Goal: Answer question/provide support: Share knowledge or assist other users

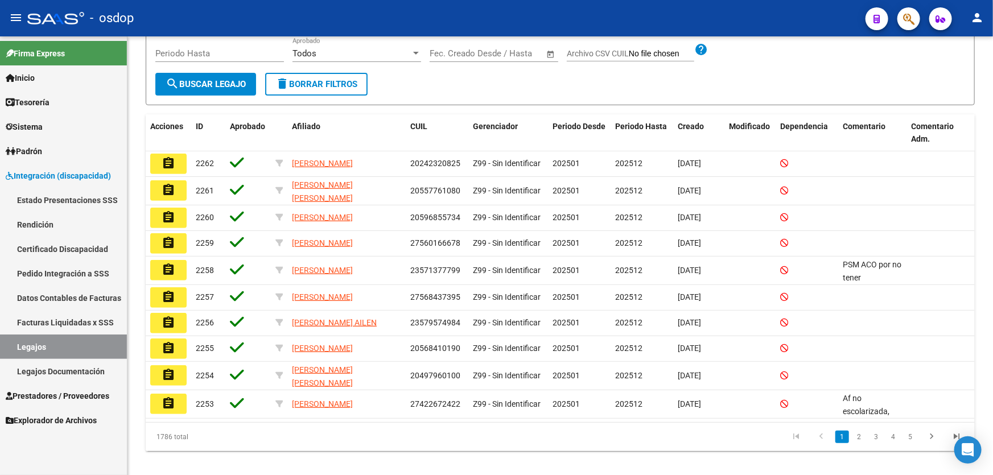
scroll to position [179, 0]
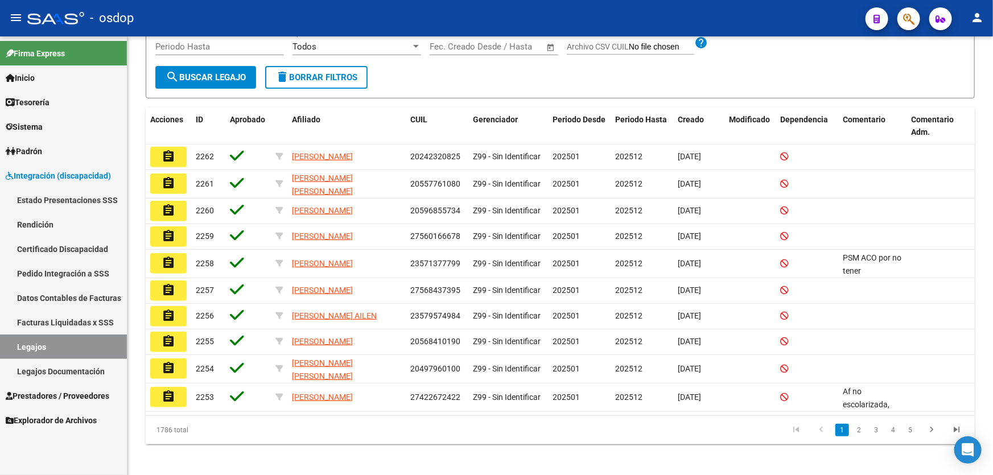
click at [59, 394] on span "Prestadores / Proveedores" at bounding box center [58, 396] width 104 height 13
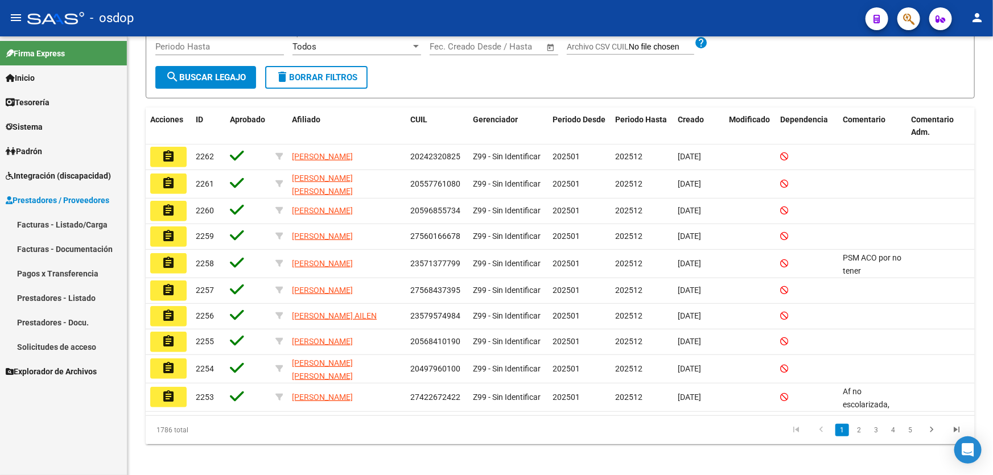
click at [51, 295] on link "Prestadores - Listado" at bounding box center [63, 298] width 127 height 24
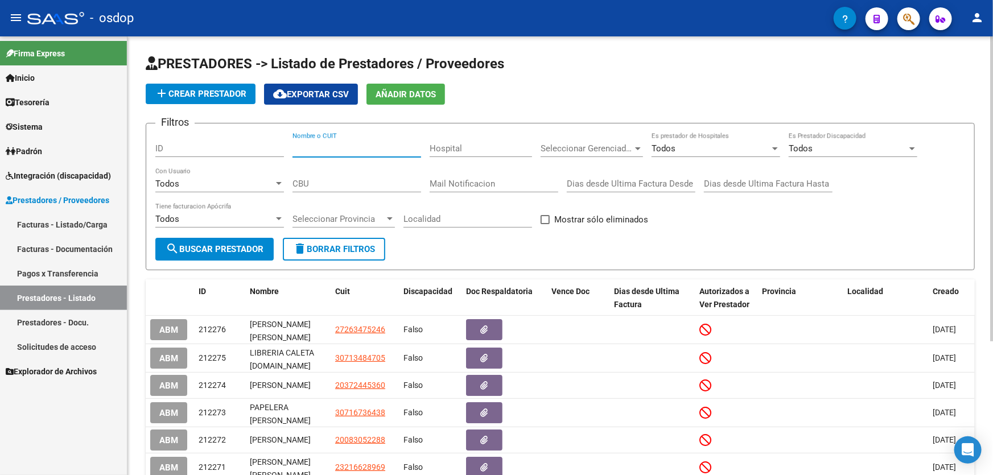
click at [295, 144] on input "Nombre o CUIT" at bounding box center [356, 148] width 129 height 10
paste input "27408430297"
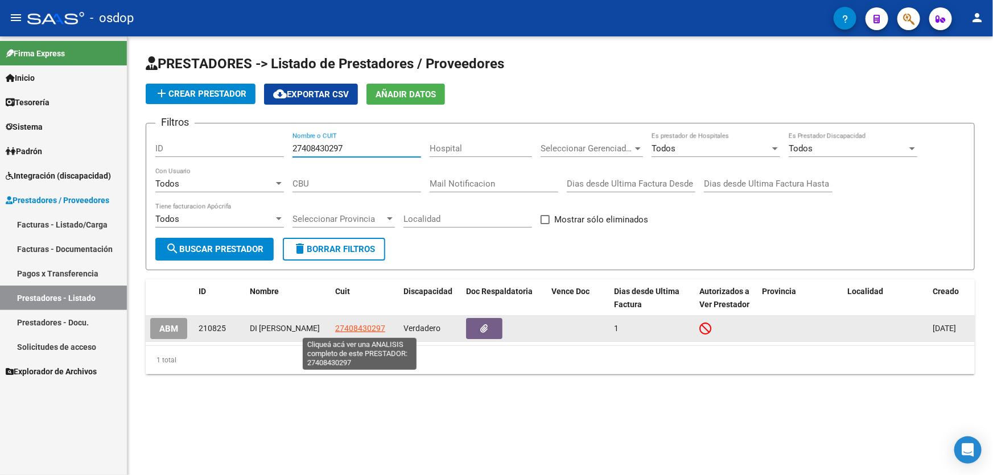
type input "27408430297"
click at [348, 328] on span "27408430297" at bounding box center [360, 328] width 50 height 9
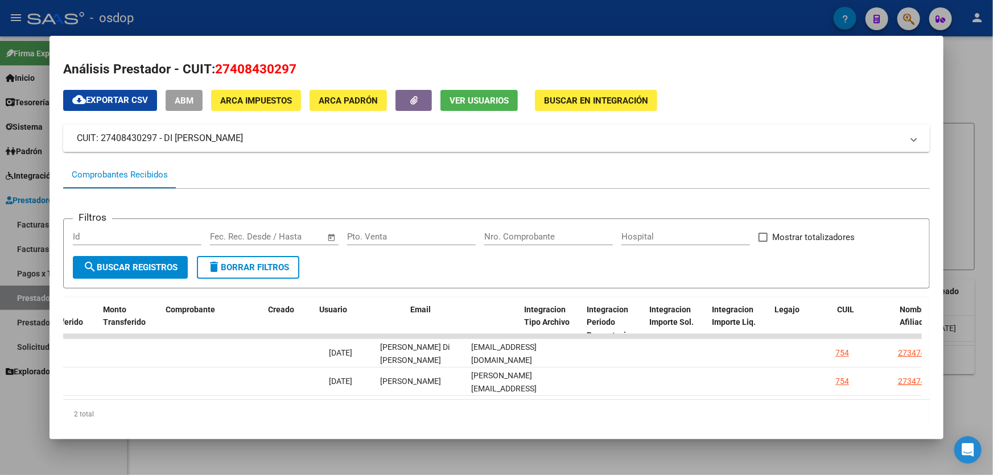
scroll to position [0, 1027]
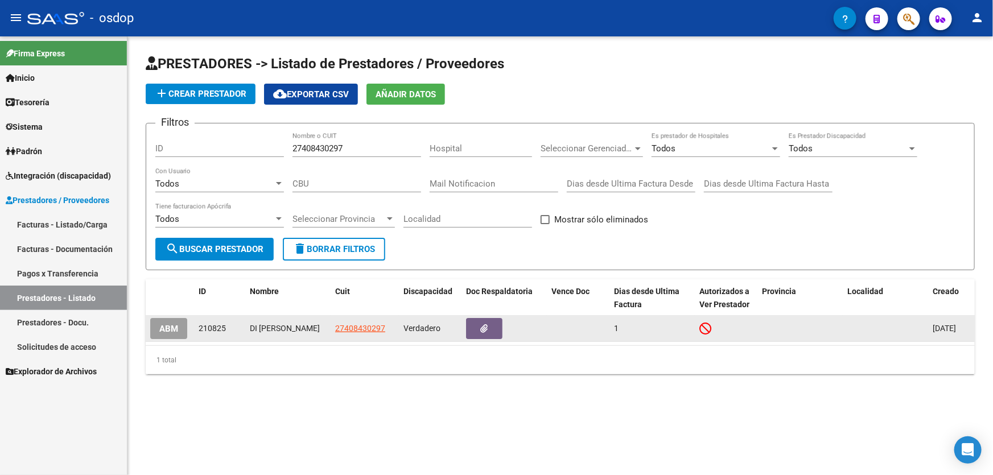
click at [163, 328] on span "ABM" at bounding box center [168, 329] width 19 height 10
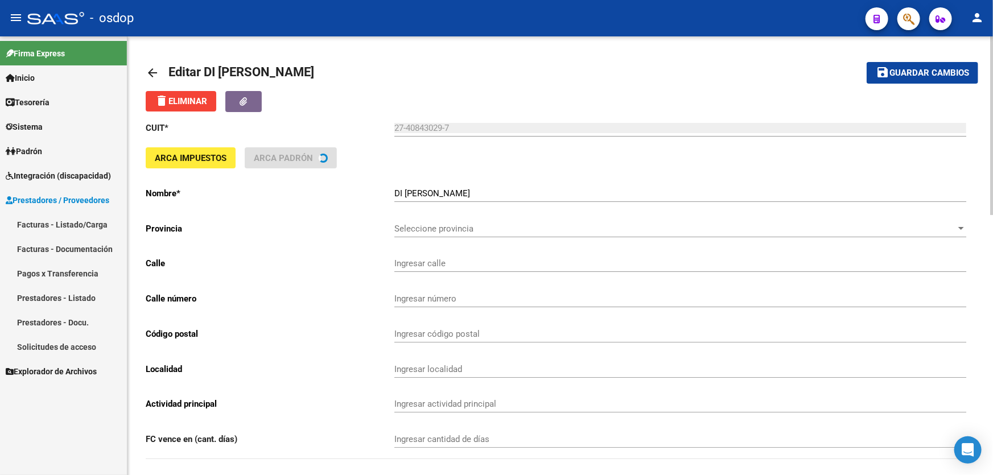
type input "[PERSON_NAME]"
type input "3232"
type input "2000"
type input "ROSARIO NORTE"
type input "869090"
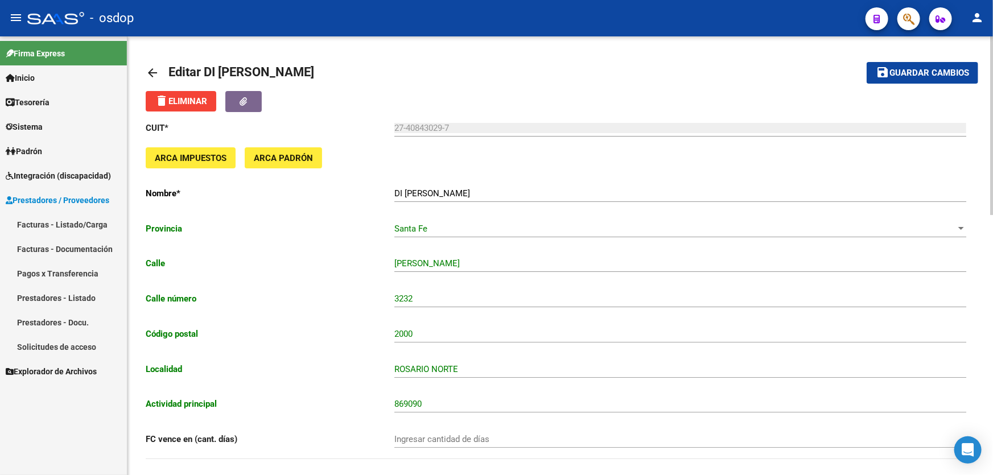
click at [151, 69] on mat-icon "arrow_back" at bounding box center [153, 73] width 14 height 14
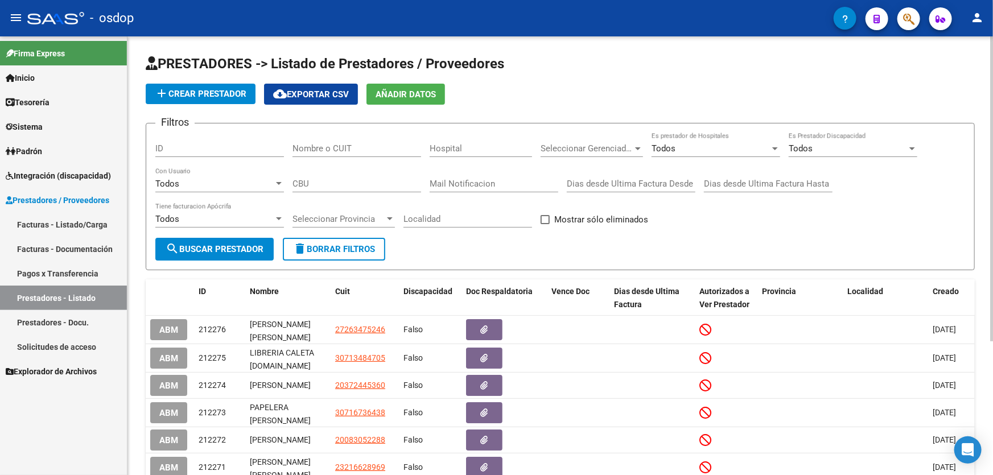
click at [31, 130] on span "Sistema" at bounding box center [24, 127] width 37 height 13
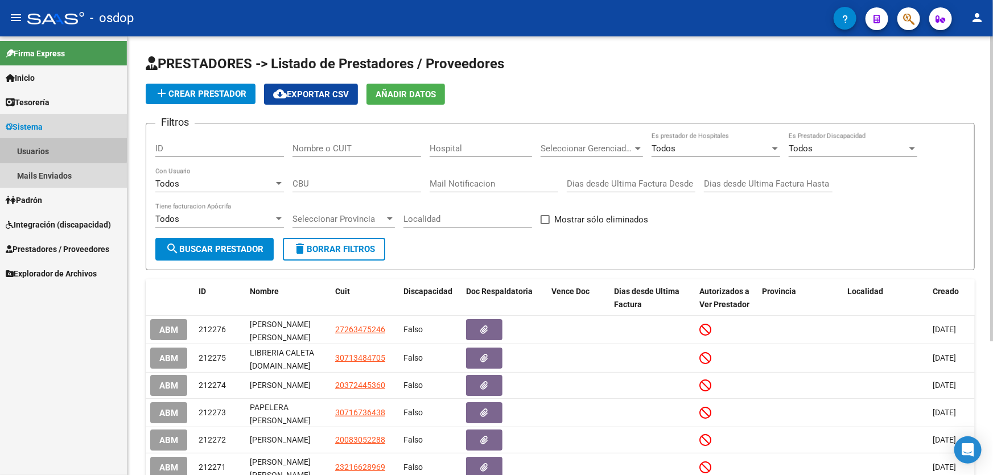
click at [35, 148] on link "Usuarios" at bounding box center [63, 151] width 127 height 24
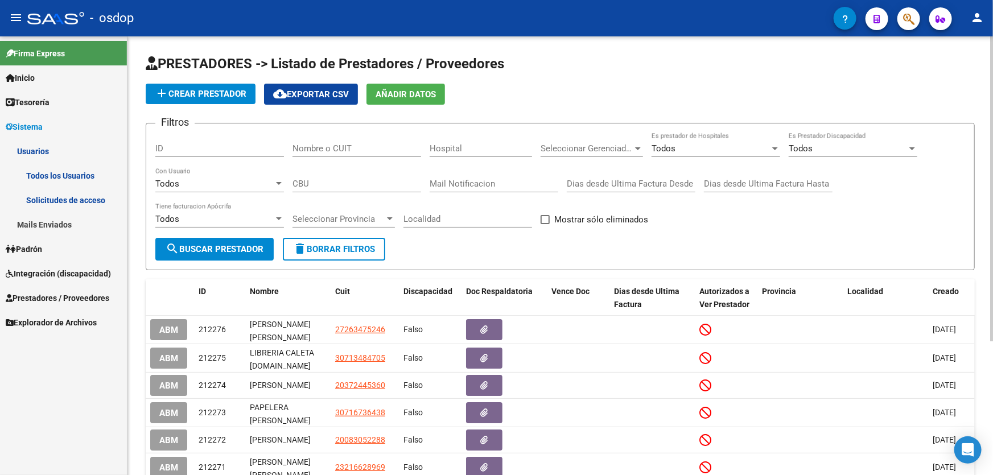
click at [52, 174] on link "Todos los Usuarios" at bounding box center [63, 175] width 127 height 24
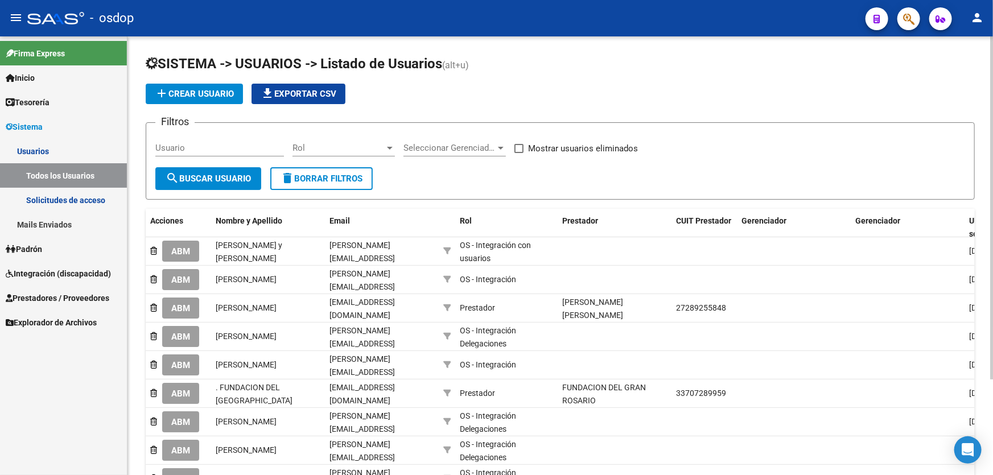
click at [155, 147] on input "Usuario" at bounding box center [219, 148] width 129 height 10
paste input "27323283589"
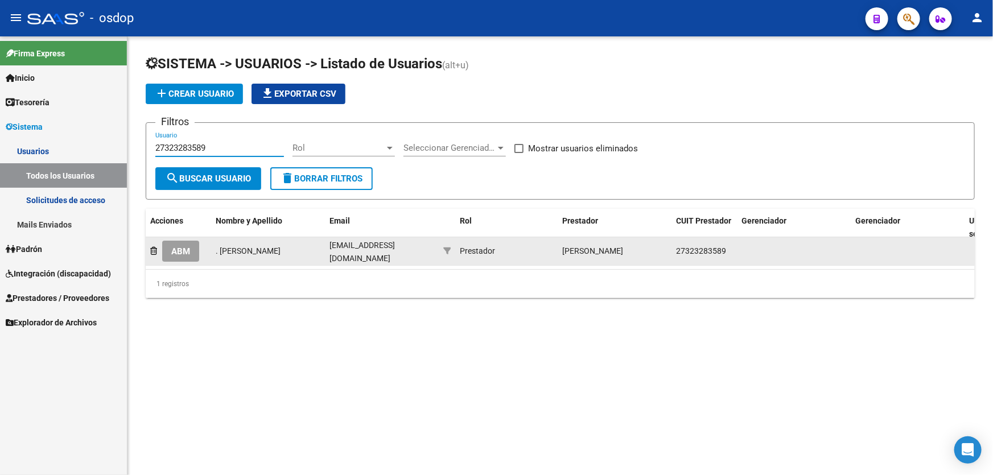
type input "27323283589"
click at [184, 252] on span "ABM" at bounding box center [180, 251] width 19 height 10
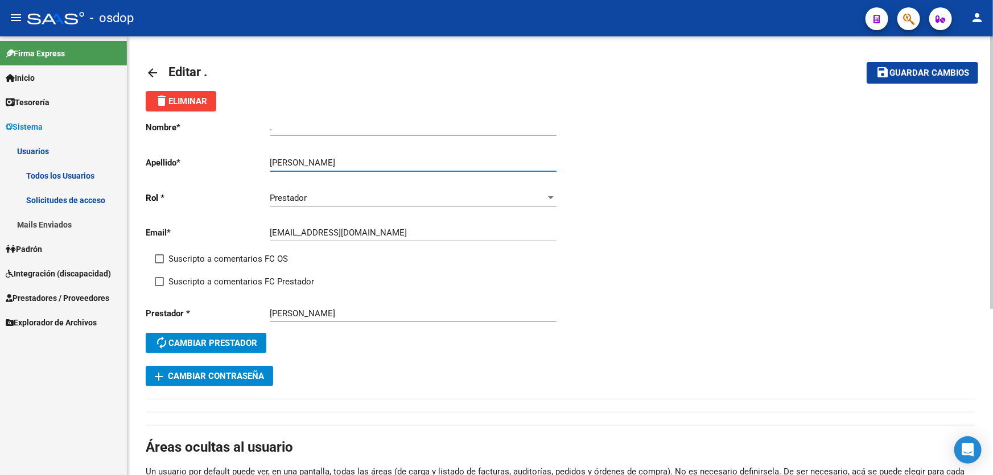
drag, startPoint x: 321, startPoint y: 159, endPoint x: 411, endPoint y: 158, distance: 90.5
click at [411, 158] on input "[PERSON_NAME]" at bounding box center [413, 163] width 286 height 10
type input "MELGAREJO"
drag, startPoint x: 312, startPoint y: 128, endPoint x: 210, endPoint y: 112, distance: 102.5
click at [210, 114] on div "Nombre * . Ingresar nombre Apellido * [PERSON_NAME] Ingresar apellido [PERSON_N…" at bounding box center [353, 239] width 415 height 254
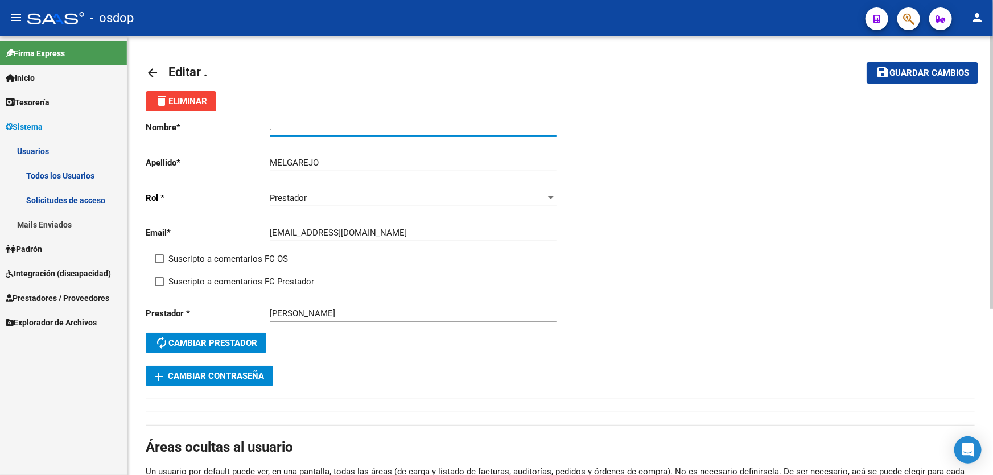
paste input "[PERSON_NAME]"
type input "[PERSON_NAME]"
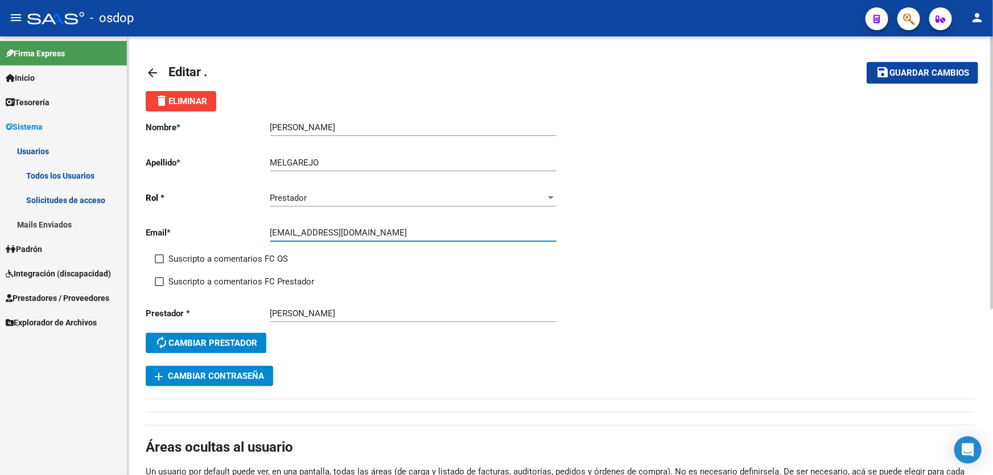
drag, startPoint x: 386, startPoint y: 230, endPoint x: 215, endPoint y: 222, distance: 171.4
click at [212, 224] on div "Email * [EMAIL_ADDRESS][DOMAIN_NAME] Ingresar email" at bounding box center [353, 234] width 415 height 35
paste input "[PERSON_NAME].emir"
type input "[PERSON_NAME][EMAIL_ADDRESS][DOMAIN_NAME]"
click at [147, 73] on mat-icon "arrow_back" at bounding box center [153, 73] width 14 height 14
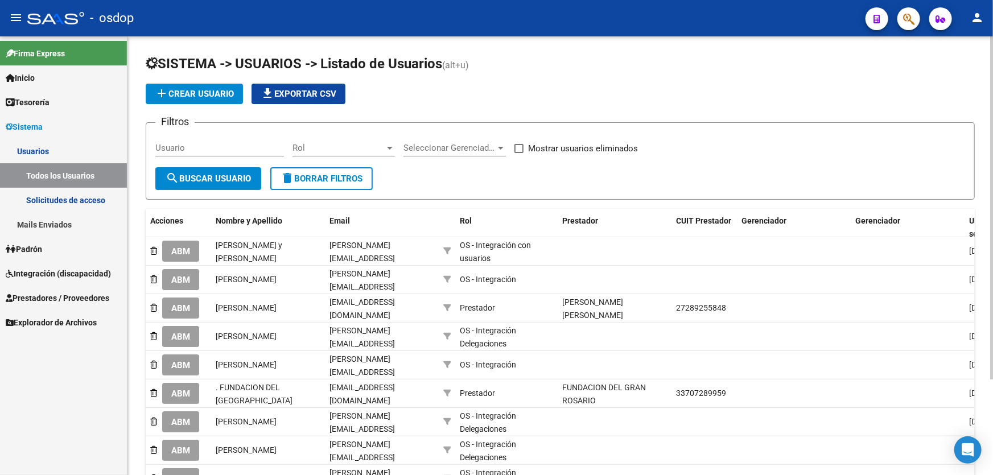
click at [155, 143] on input "Usuario" at bounding box center [219, 148] width 129 height 10
paste input "[PERSON_NAME][EMAIL_ADDRESS][DOMAIN_NAME]"
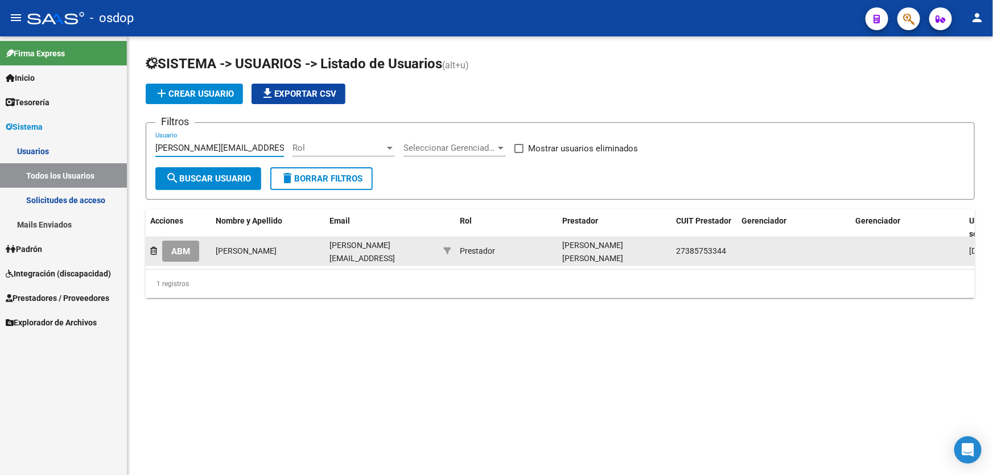
type input "[PERSON_NAME][EMAIL_ADDRESS][DOMAIN_NAME]"
click at [176, 253] on span "ABM" at bounding box center [180, 251] width 19 height 10
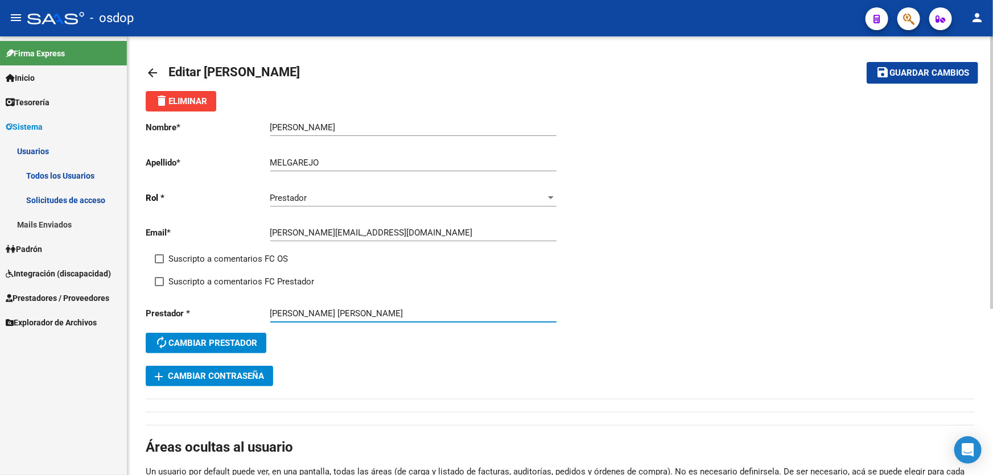
drag, startPoint x: 365, startPoint y: 311, endPoint x: 267, endPoint y: 308, distance: 97.9
click at [267, 309] on div "Prestador * [PERSON_NAME] [PERSON_NAME] Prestador autorenew Cambiar prestador" at bounding box center [353, 332] width 415 height 68
click at [147, 71] on mat-icon "arrow_back" at bounding box center [153, 73] width 14 height 14
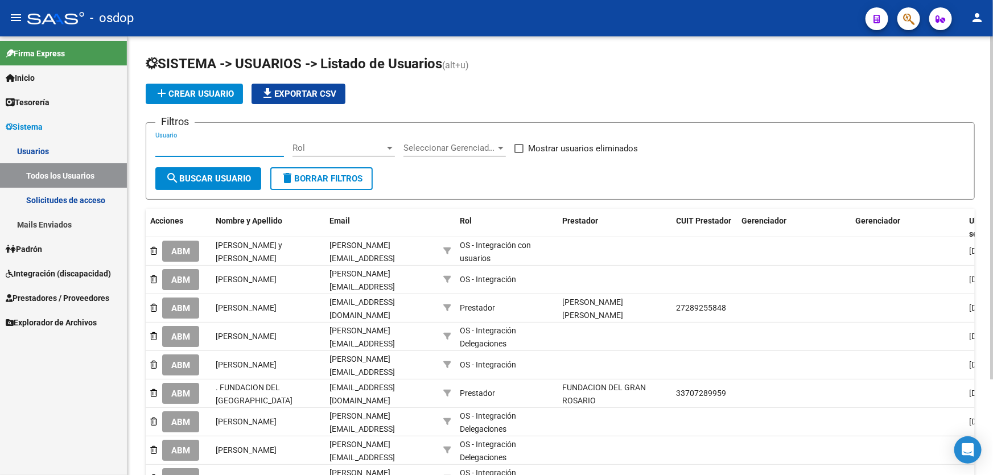
click at [156, 144] on input "Usuario" at bounding box center [219, 148] width 129 height 10
paste input "[PERSON_NAME][EMAIL_ADDRESS][DOMAIN_NAME]"
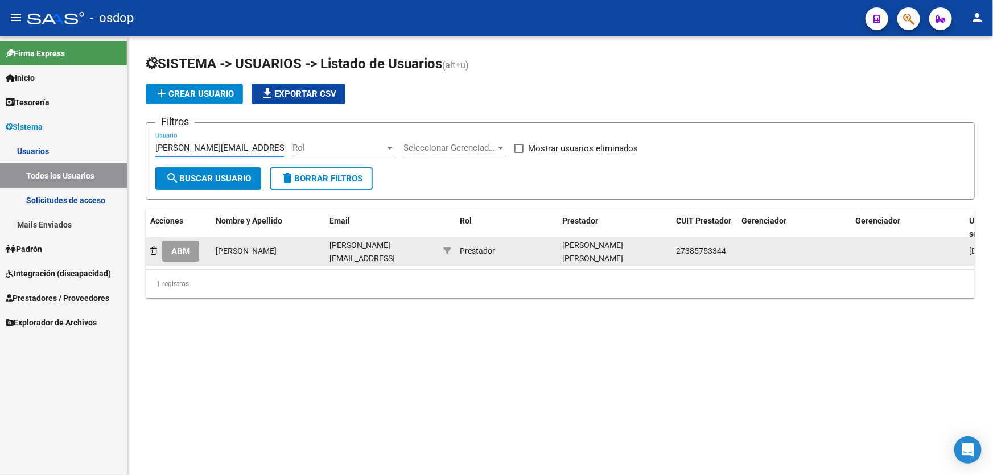
type input "[PERSON_NAME][EMAIL_ADDRESS][DOMAIN_NAME]"
click at [180, 253] on span "ABM" at bounding box center [180, 251] width 19 height 10
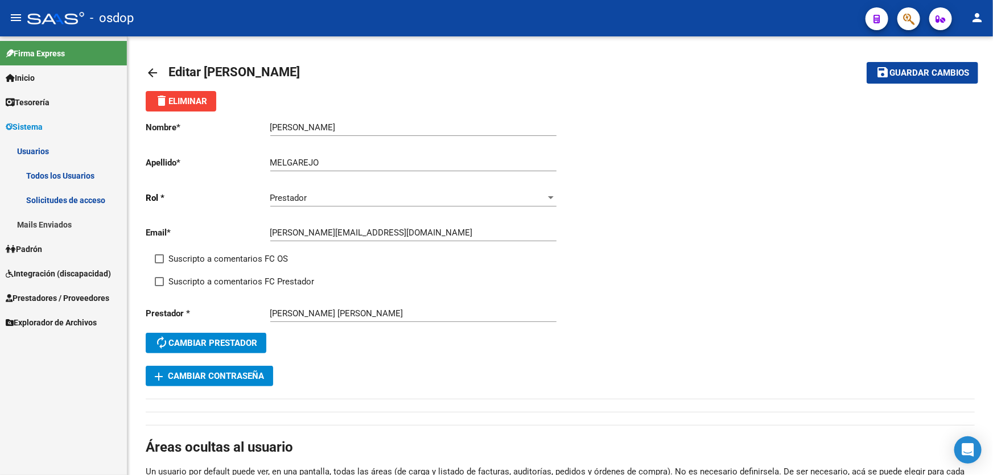
click at [35, 296] on span "Prestadores / Proveedores" at bounding box center [58, 298] width 104 height 13
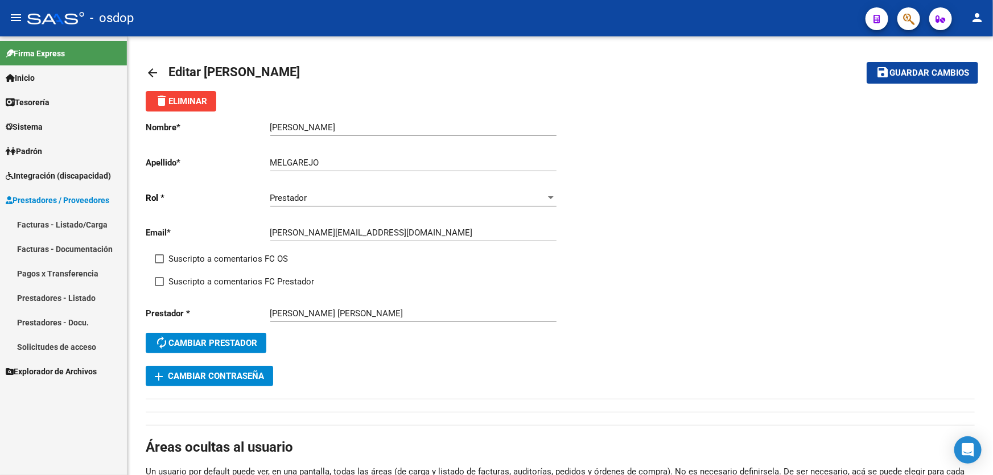
click at [60, 296] on link "Prestadores - Listado" at bounding box center [63, 298] width 127 height 24
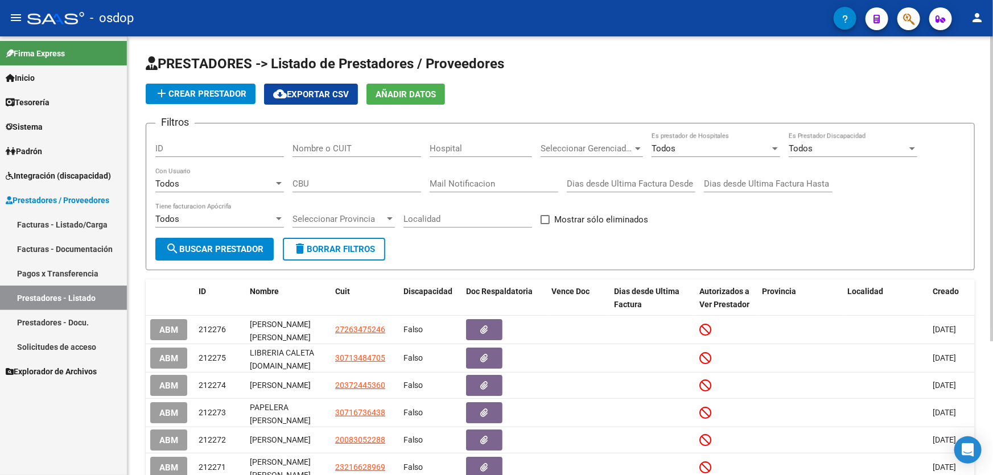
click at [298, 146] on input "Nombre o CUIT" at bounding box center [356, 148] width 129 height 10
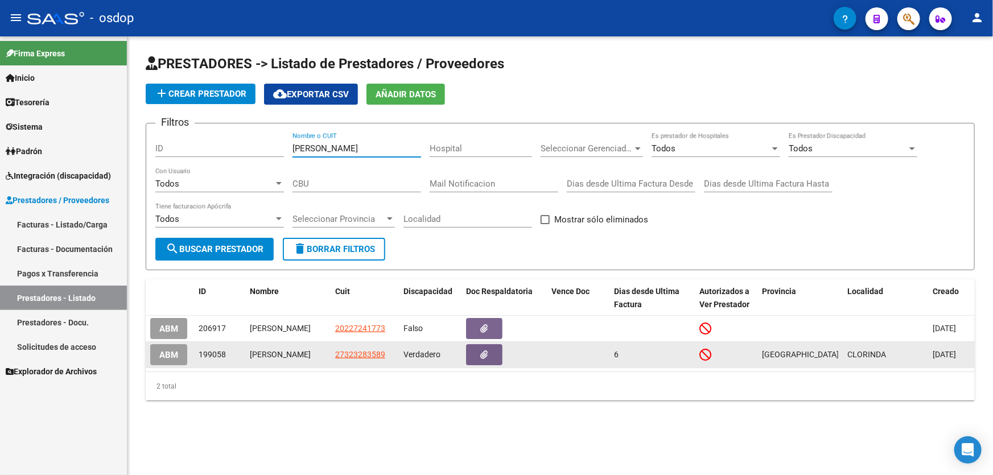
type input "[PERSON_NAME]"
click at [163, 352] on span "ABM" at bounding box center [168, 355] width 19 height 10
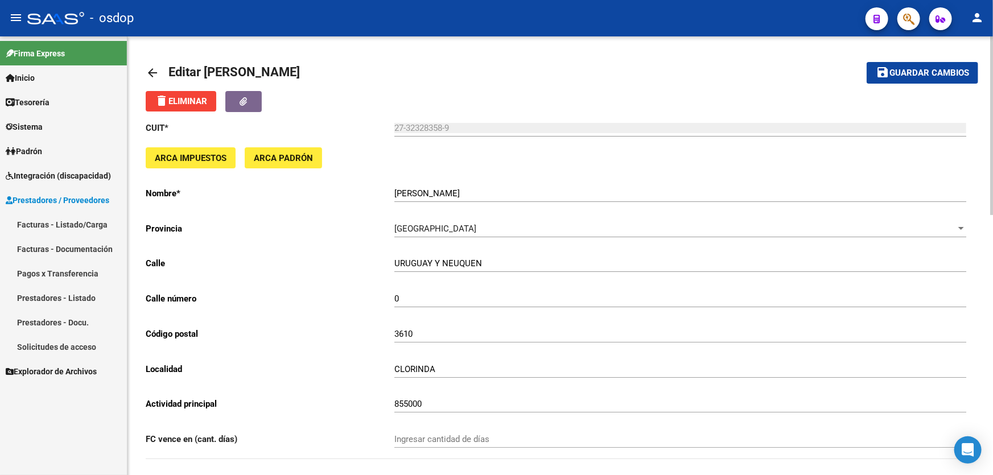
click at [148, 68] on mat-icon "arrow_back" at bounding box center [153, 73] width 14 height 14
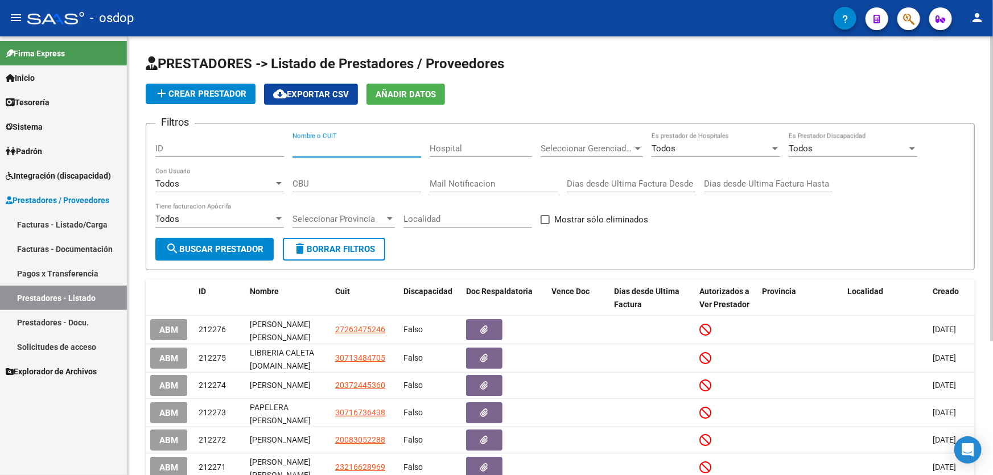
drag, startPoint x: 298, startPoint y: 147, endPoint x: 298, endPoint y: 154, distance: 7.4
click at [298, 148] on input "Nombre o CUIT" at bounding box center [356, 148] width 129 height 10
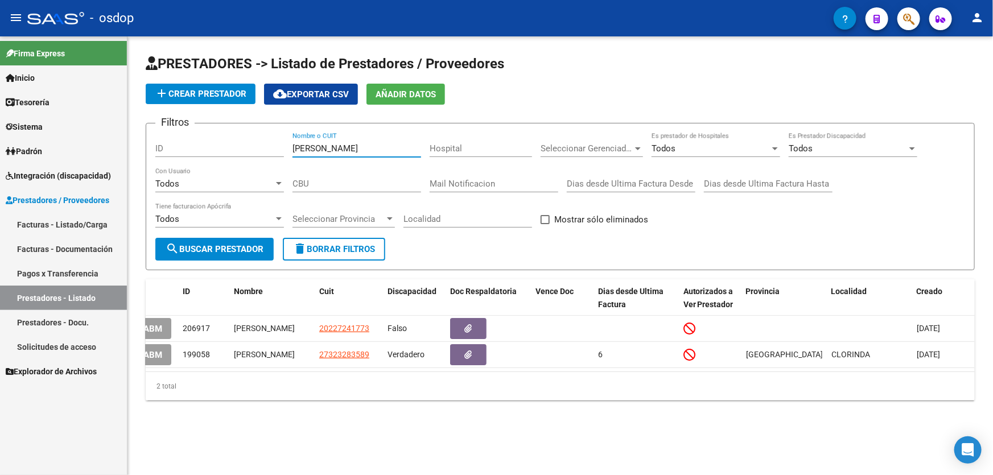
scroll to position [0, 6]
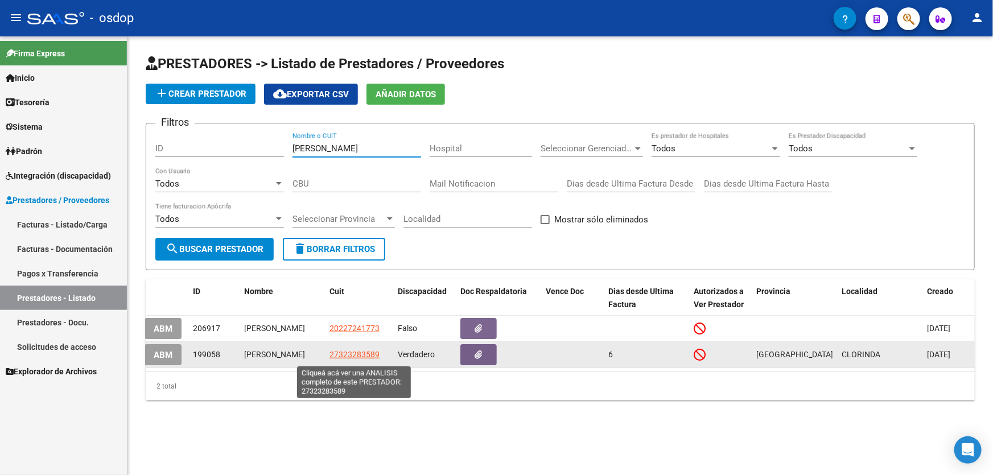
type input "[PERSON_NAME]"
click at [360, 354] on span "27323283589" at bounding box center [354, 354] width 50 height 9
type textarea "27323283589"
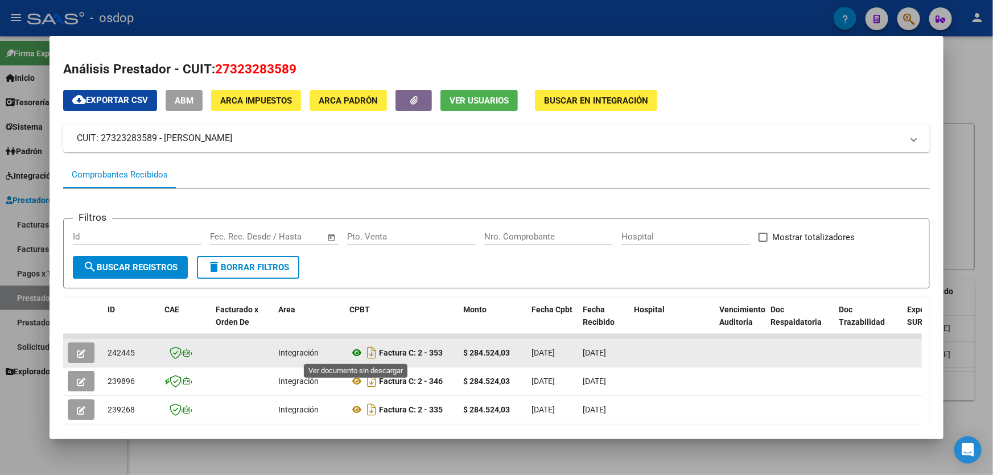
click at [356, 352] on icon at bounding box center [356, 353] width 15 height 14
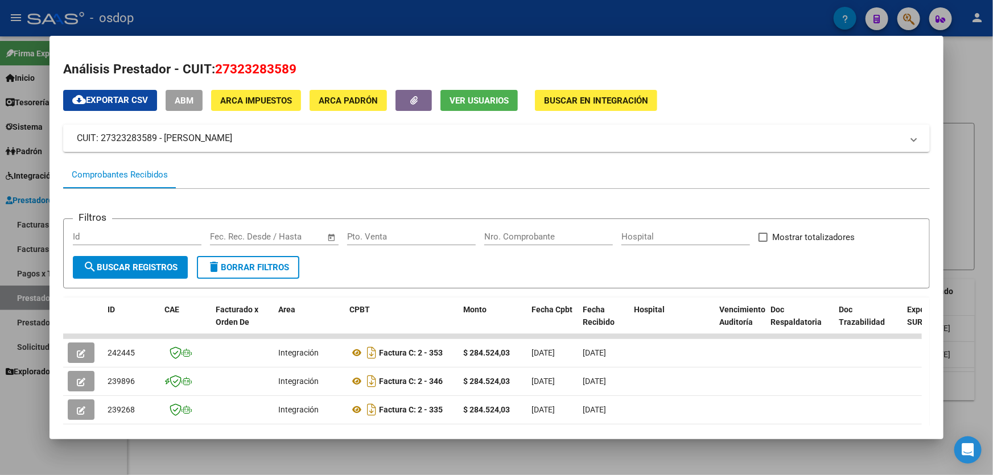
click at [463, 90] on button "Ver Usuarios" at bounding box center [478, 100] width 77 height 21
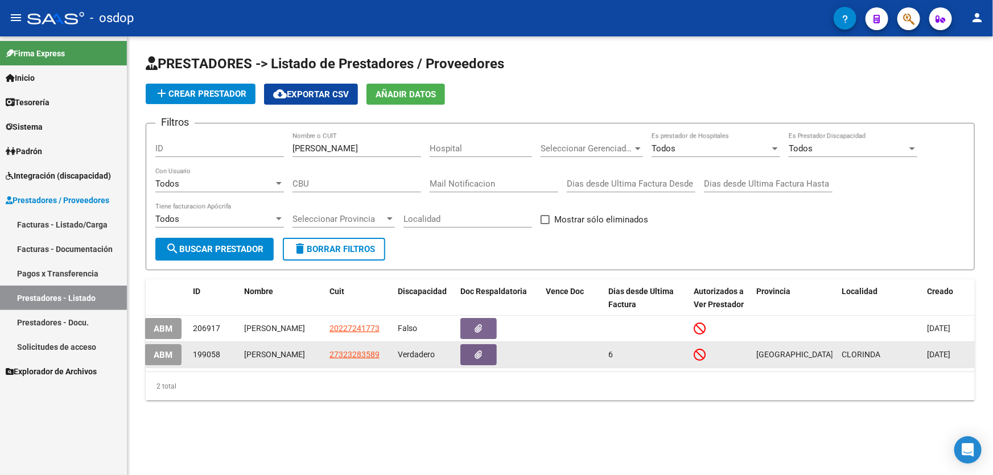
click at [164, 353] on span "ABM" at bounding box center [163, 355] width 19 height 10
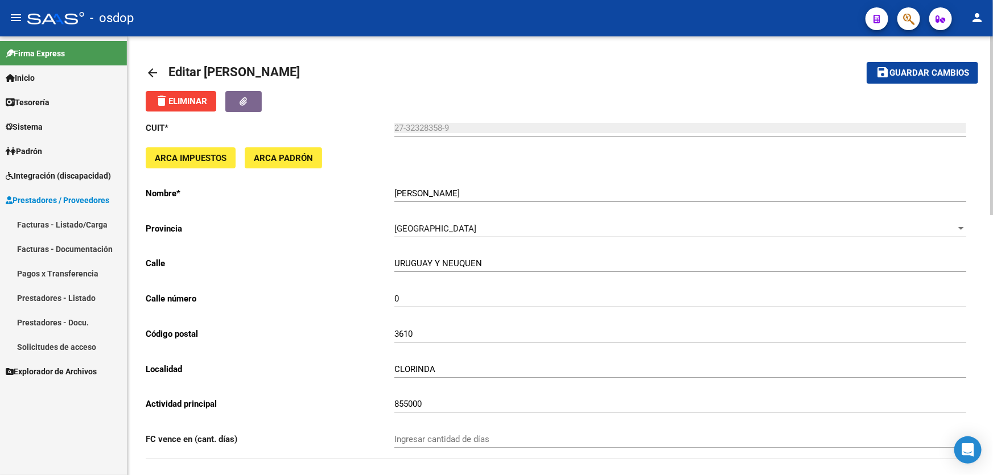
click at [155, 73] on mat-icon "arrow_back" at bounding box center [153, 73] width 14 height 14
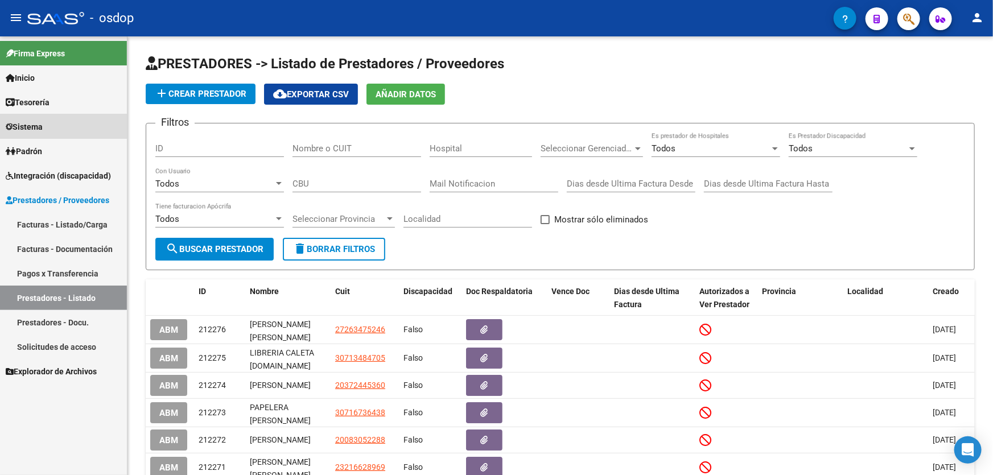
click at [22, 124] on span "Sistema" at bounding box center [24, 127] width 37 height 13
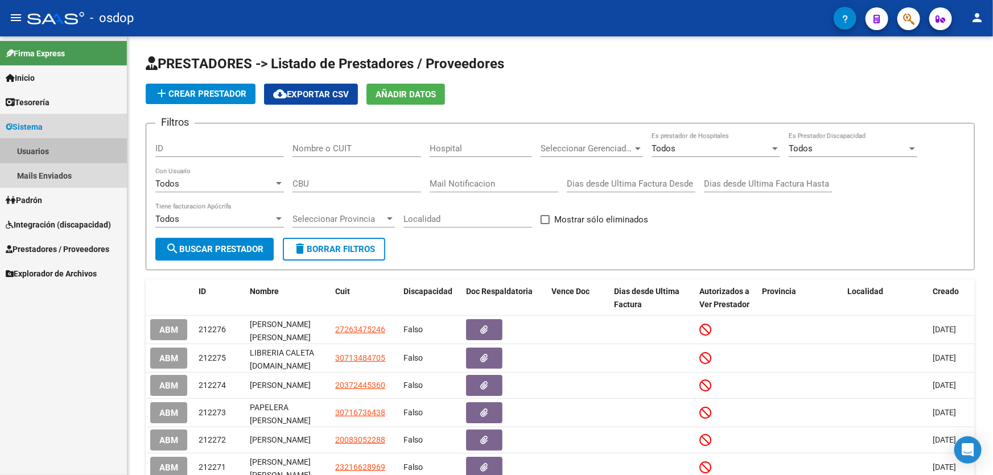
click at [28, 149] on link "Usuarios" at bounding box center [63, 151] width 127 height 24
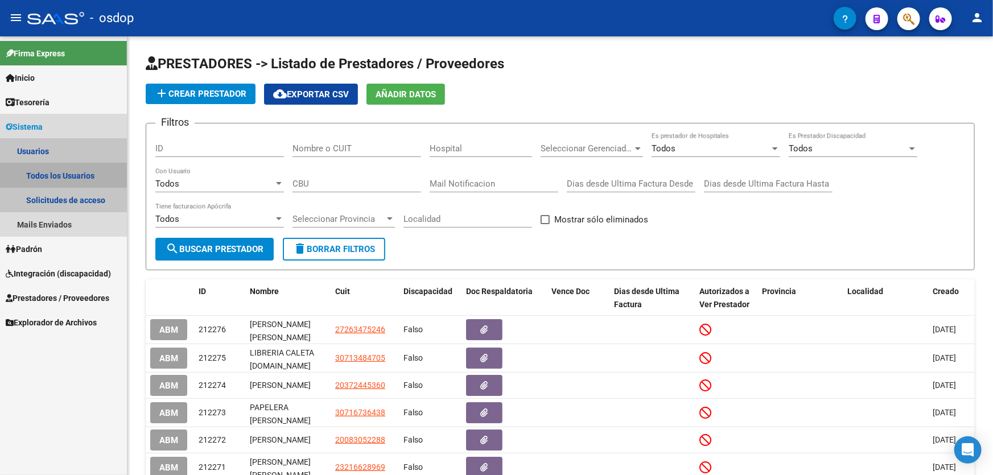
click at [47, 174] on link "Todos los Usuarios" at bounding box center [63, 175] width 127 height 24
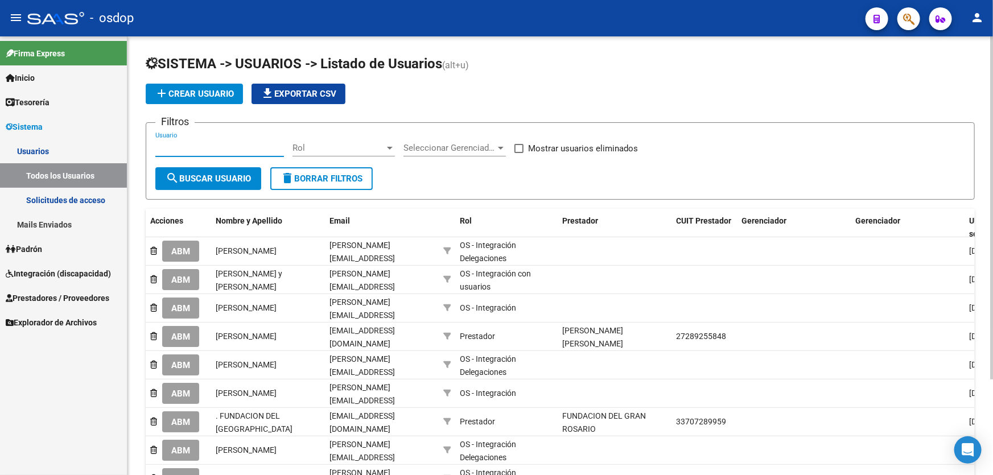
click at [163, 146] on input "Usuario" at bounding box center [219, 148] width 129 height 10
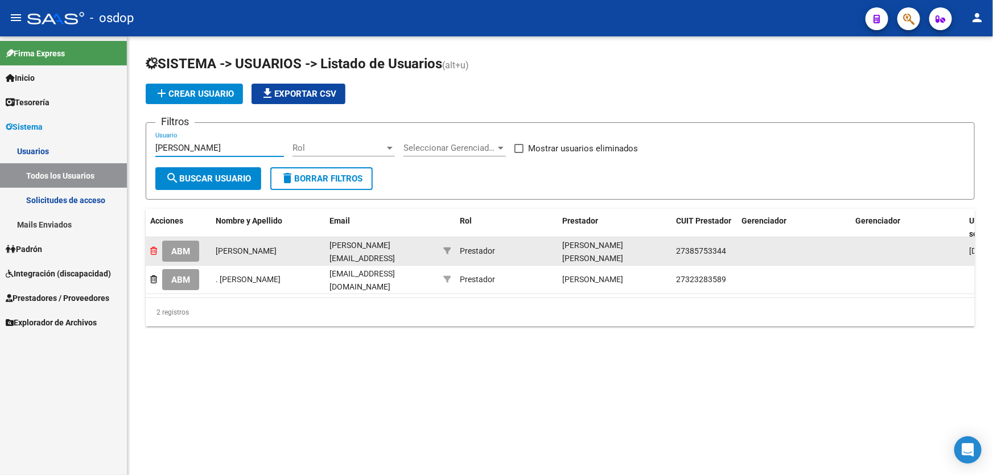
type input "[PERSON_NAME]"
click at [152, 248] on icon at bounding box center [153, 251] width 7 height 8
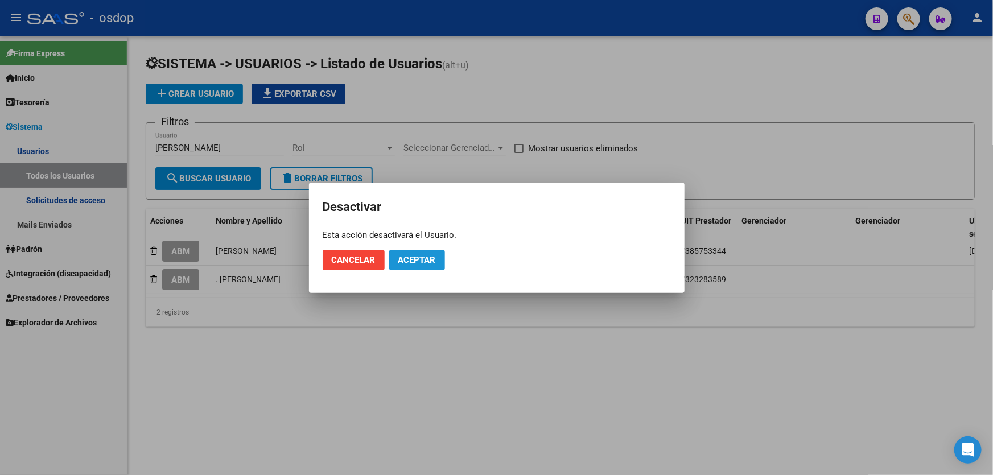
click at [407, 265] on button "Aceptar" at bounding box center [417, 260] width 56 height 20
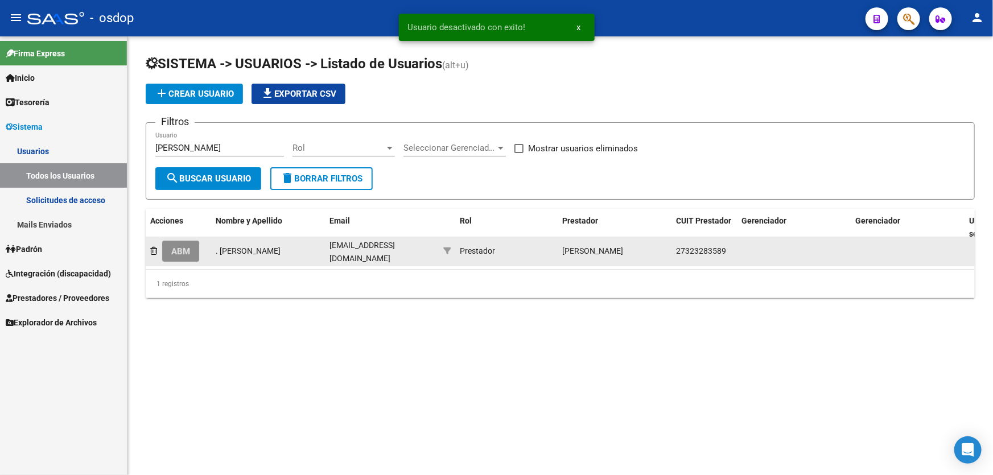
click at [187, 248] on span "ABM" at bounding box center [180, 251] width 19 height 10
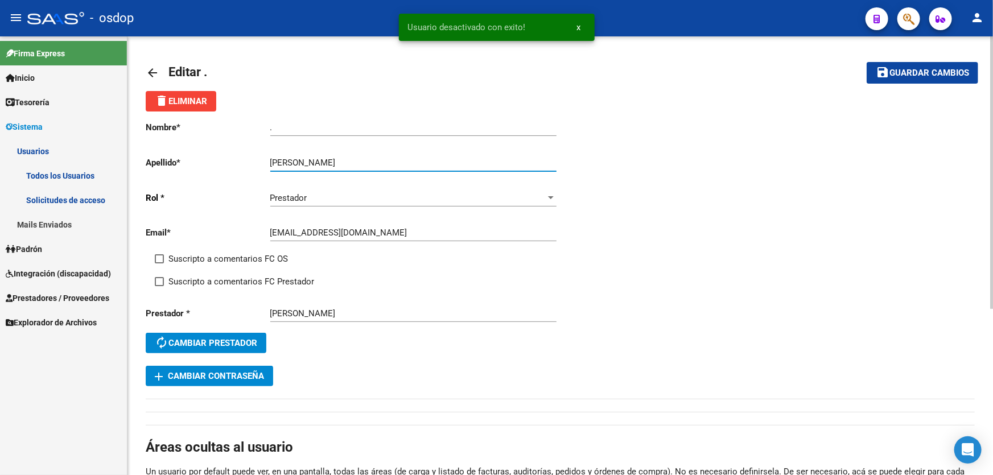
drag, startPoint x: 320, startPoint y: 159, endPoint x: 430, endPoint y: 159, distance: 109.2
click at [430, 159] on input "[PERSON_NAME]" at bounding box center [413, 163] width 286 height 10
type input "MELGAREJO"
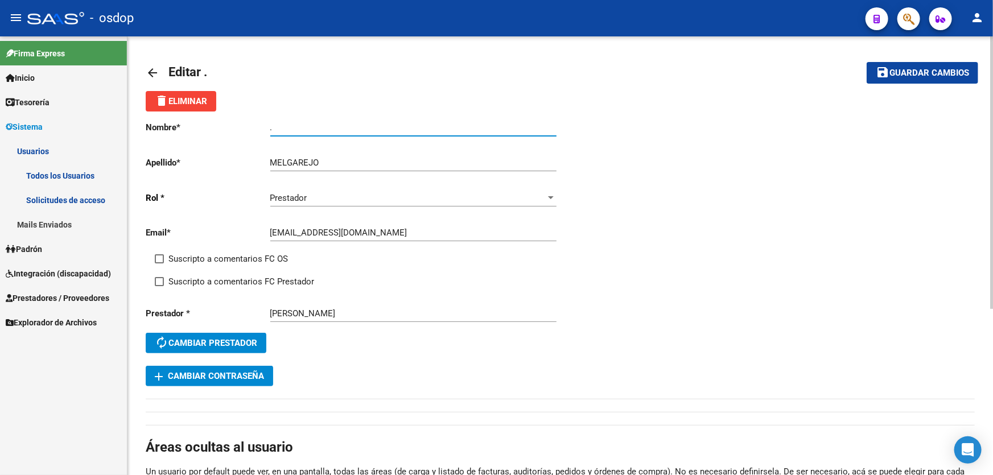
drag, startPoint x: 287, startPoint y: 127, endPoint x: 241, endPoint y: 122, distance: 45.8
click at [241, 122] on app-form-text-field "Nombre * . Ingresar nombre" at bounding box center [351, 127] width 410 height 10
paste input "[PERSON_NAME]"
type input "[PERSON_NAME]"
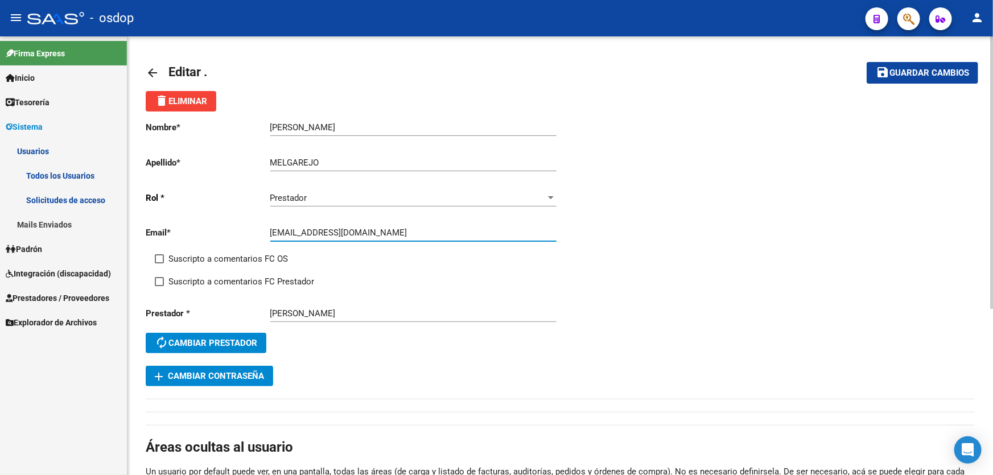
drag, startPoint x: 383, startPoint y: 233, endPoint x: 243, endPoint y: 226, distance: 139.5
click at [244, 224] on div "Email * [EMAIL_ADDRESS][DOMAIN_NAME] Ingresar email" at bounding box center [353, 234] width 415 height 35
type input "[PERSON_NAME].emir"
click at [146, 69] on mat-icon "arrow_back" at bounding box center [153, 73] width 14 height 14
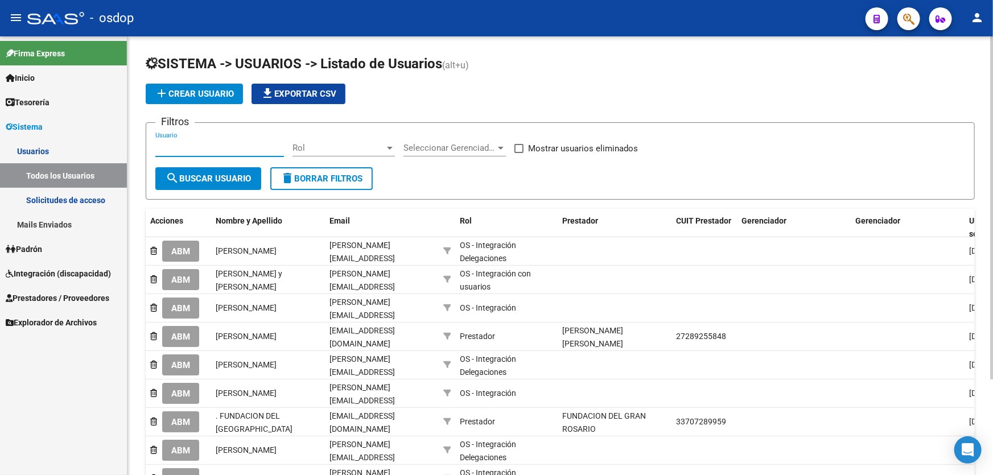
click at [160, 143] on input "Usuario" at bounding box center [219, 148] width 129 height 10
type input "[PERSON_NAME]"
click at [224, 179] on span "search Buscar Usuario" at bounding box center [208, 179] width 85 height 10
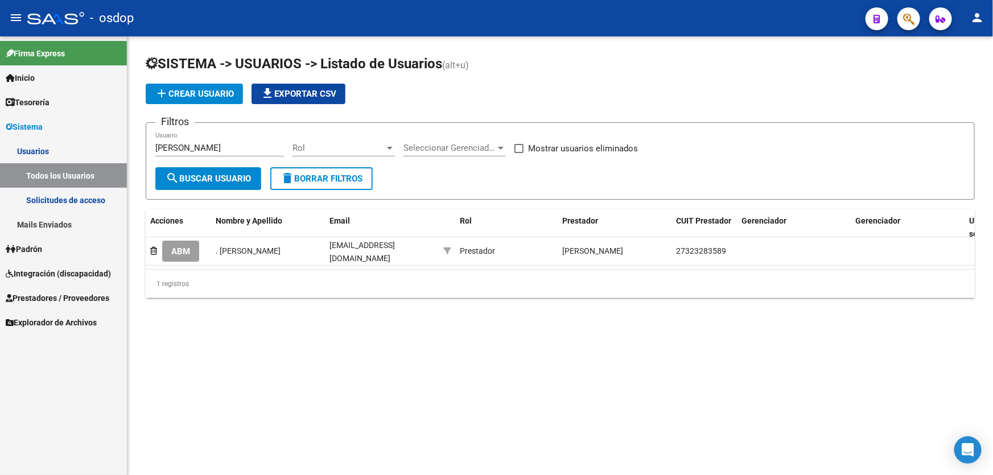
click at [520, 144] on span at bounding box center [518, 148] width 9 height 9
click at [519, 153] on input "Mostrar usuarios eliminados" at bounding box center [518, 153] width 1 height 1
checkbox input "true"
click at [204, 181] on span "search Buscar Usuario" at bounding box center [208, 179] width 85 height 10
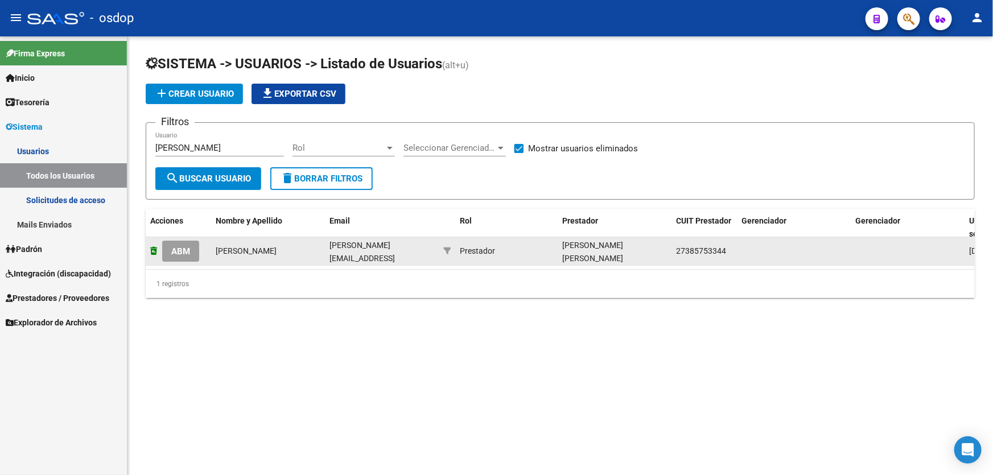
click at [153, 250] on icon at bounding box center [153, 251] width 7 height 8
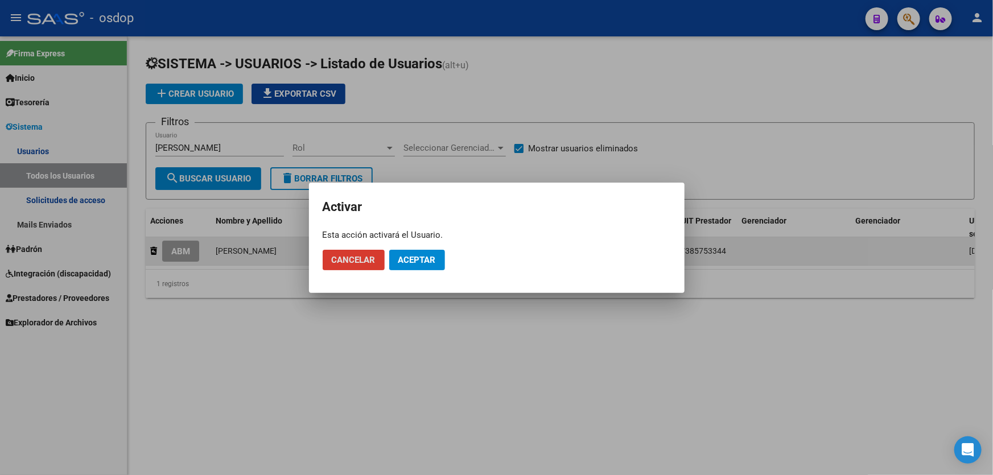
drag, startPoint x: 401, startPoint y: 259, endPoint x: 386, endPoint y: 255, distance: 15.9
click at [401, 259] on span "Aceptar" at bounding box center [417, 260] width 38 height 10
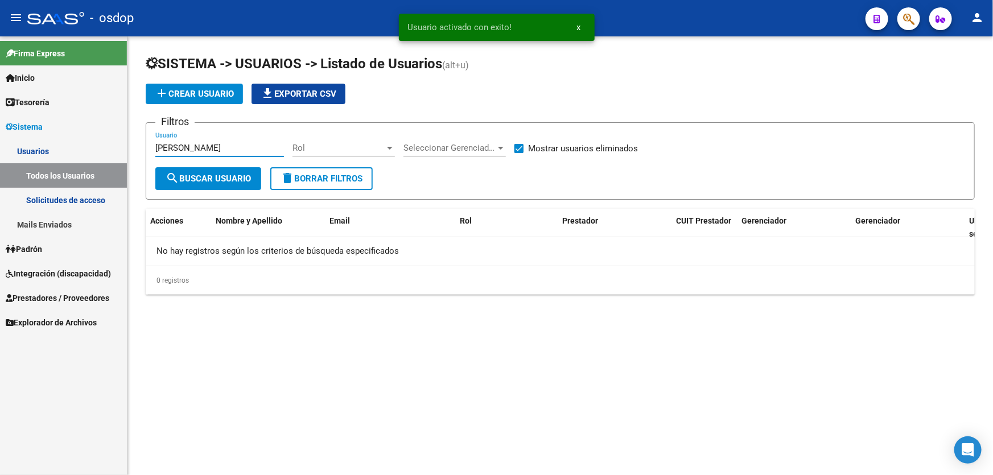
click at [195, 144] on input "[PERSON_NAME]" at bounding box center [219, 148] width 129 height 10
click at [199, 147] on input "[PERSON_NAME]" at bounding box center [219, 148] width 129 height 10
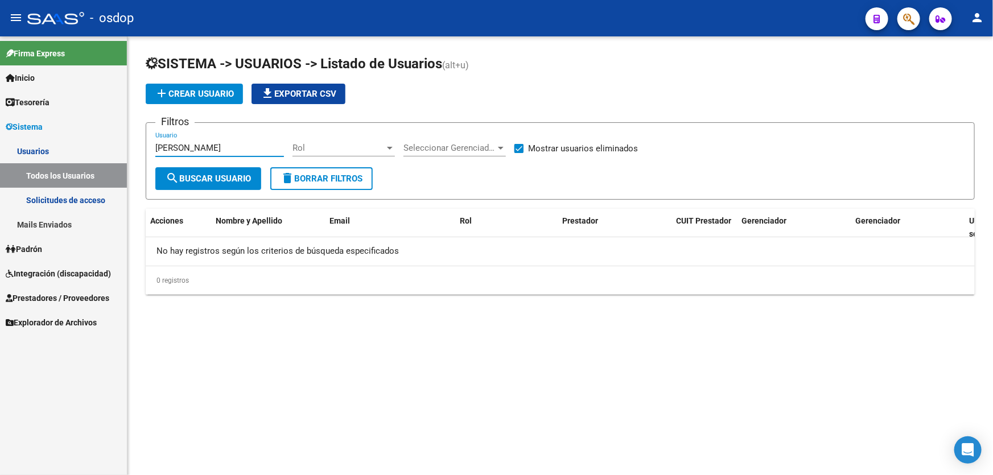
click at [42, 150] on link "Usuarios" at bounding box center [63, 151] width 127 height 24
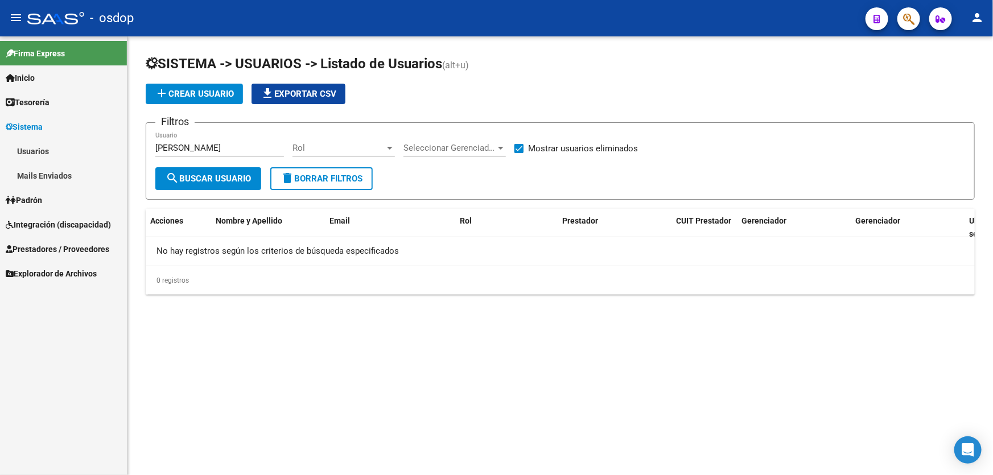
click at [38, 149] on link "Usuarios" at bounding box center [63, 151] width 127 height 24
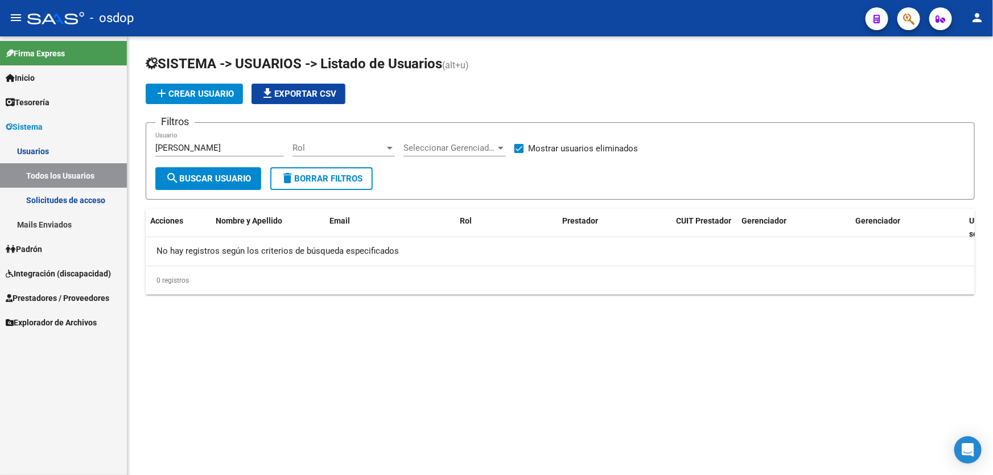
click at [53, 176] on link "Todos los Usuarios" at bounding box center [63, 175] width 127 height 24
click at [196, 146] on input "[PERSON_NAME]" at bounding box center [219, 148] width 129 height 10
drag, startPoint x: 315, startPoint y: 180, endPoint x: 235, endPoint y: 184, distance: 80.3
click at [312, 180] on span "delete Borrar Filtros" at bounding box center [321, 179] width 82 height 10
checkbox input "false"
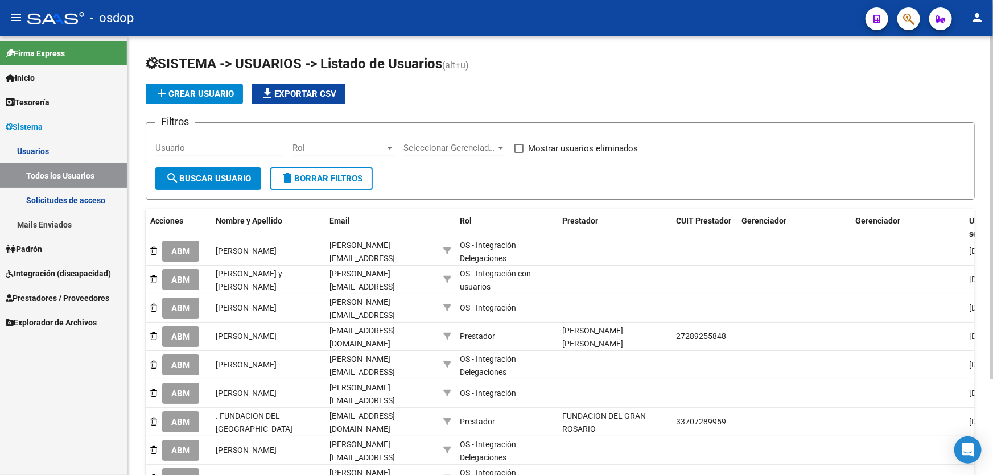
click at [185, 144] on input "Usuario" at bounding box center [219, 148] width 129 height 10
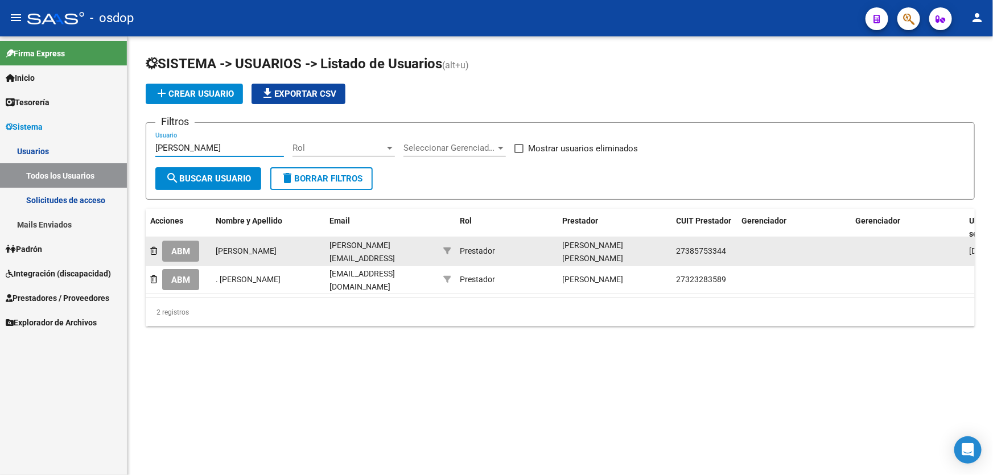
type input "[PERSON_NAME]"
click at [174, 247] on span "ABM" at bounding box center [180, 251] width 19 height 10
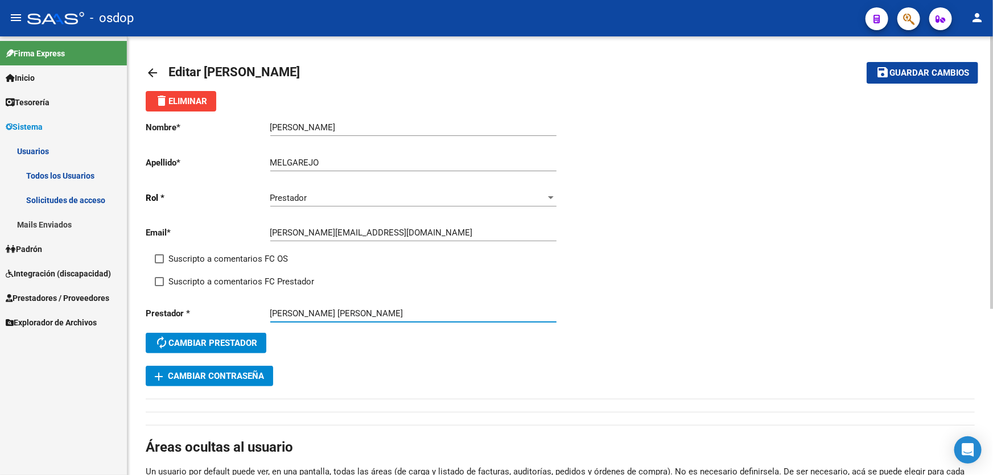
drag, startPoint x: 374, startPoint y: 312, endPoint x: 253, endPoint y: 295, distance: 122.4
click at [251, 298] on div "Prestador * [PERSON_NAME] [PERSON_NAME] Prestador autorenew Cambiar prestador" at bounding box center [353, 332] width 415 height 68
click at [361, 308] on input "[PERSON_NAME] [PERSON_NAME]" at bounding box center [413, 313] width 286 height 10
drag, startPoint x: 362, startPoint y: 312, endPoint x: 272, endPoint y: 312, distance: 89.9
click at [272, 312] on input "[PERSON_NAME] [PERSON_NAME]" at bounding box center [413, 313] width 286 height 10
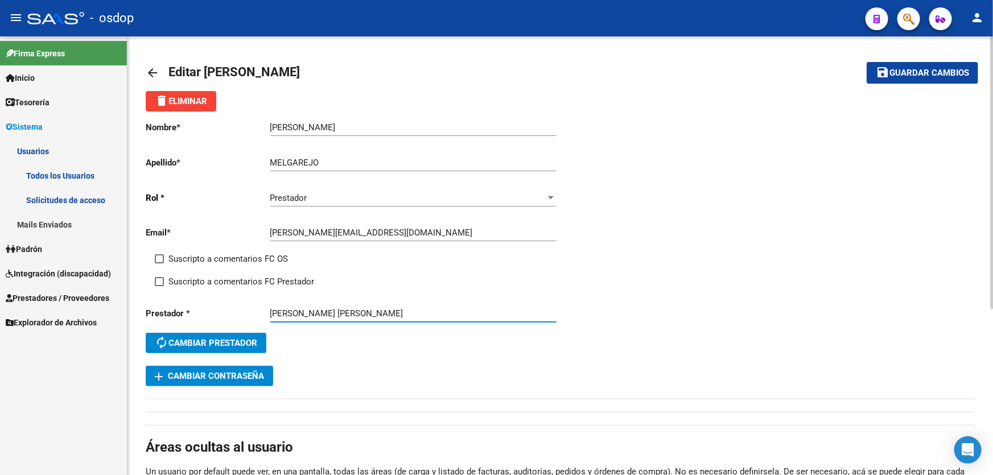
click at [375, 310] on input "[PERSON_NAME] [PERSON_NAME]" at bounding box center [413, 313] width 286 height 10
click at [362, 312] on input "[PERSON_NAME] [PERSON_NAME]" at bounding box center [413, 313] width 286 height 10
drag, startPoint x: 269, startPoint y: 309, endPoint x: 360, endPoint y: 310, distance: 91.0
click at [361, 310] on input "[PERSON_NAME] [PERSON_NAME]" at bounding box center [413, 313] width 286 height 10
click at [316, 311] on input "[PERSON_NAME] [PERSON_NAME]" at bounding box center [413, 313] width 286 height 10
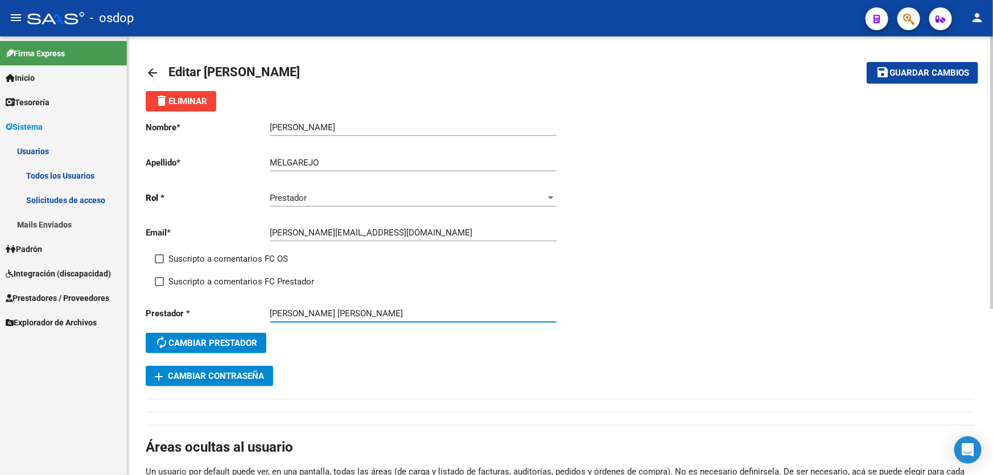
click at [316, 311] on input "[PERSON_NAME] [PERSON_NAME]" at bounding box center [413, 313] width 286 height 10
click at [323, 309] on input "[PERSON_NAME] [PERSON_NAME]" at bounding box center [413, 313] width 286 height 10
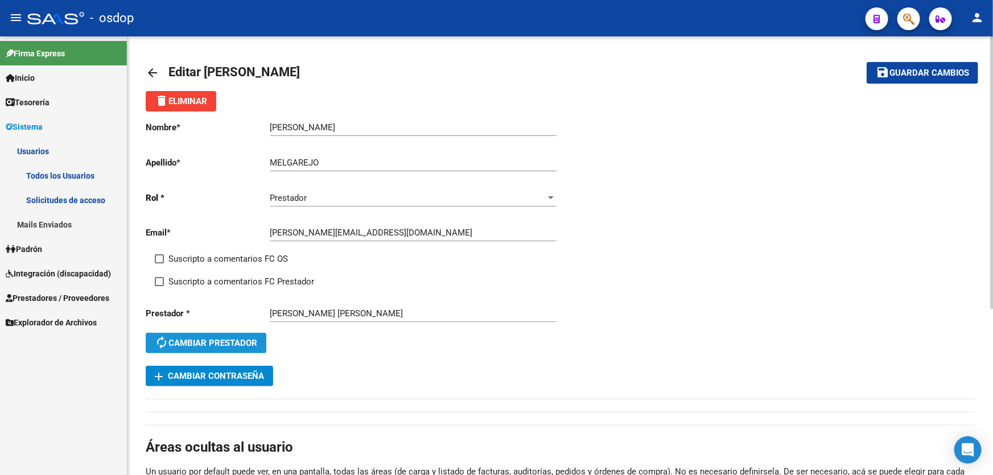
click at [228, 344] on span "autorenew Cambiar prestador" at bounding box center [206, 343] width 102 height 10
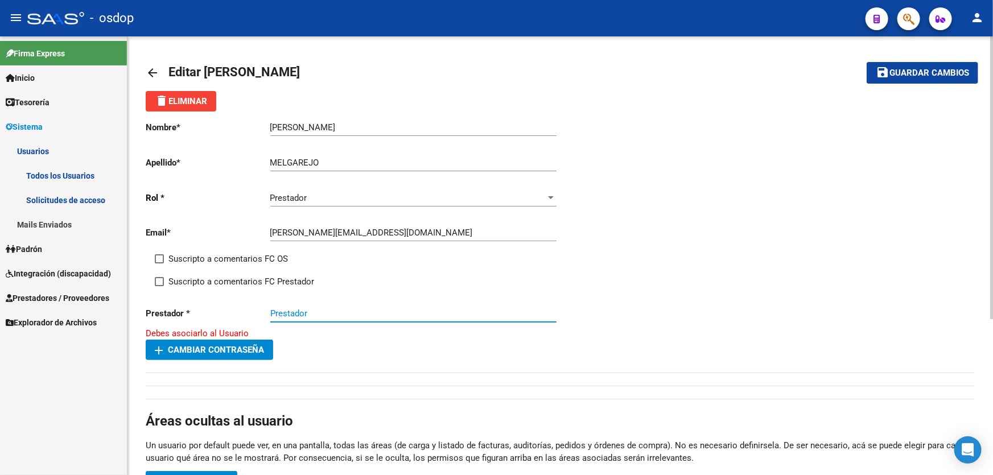
click at [280, 309] on input "Prestador" at bounding box center [413, 313] width 286 height 10
paste input "[PERSON_NAME]"
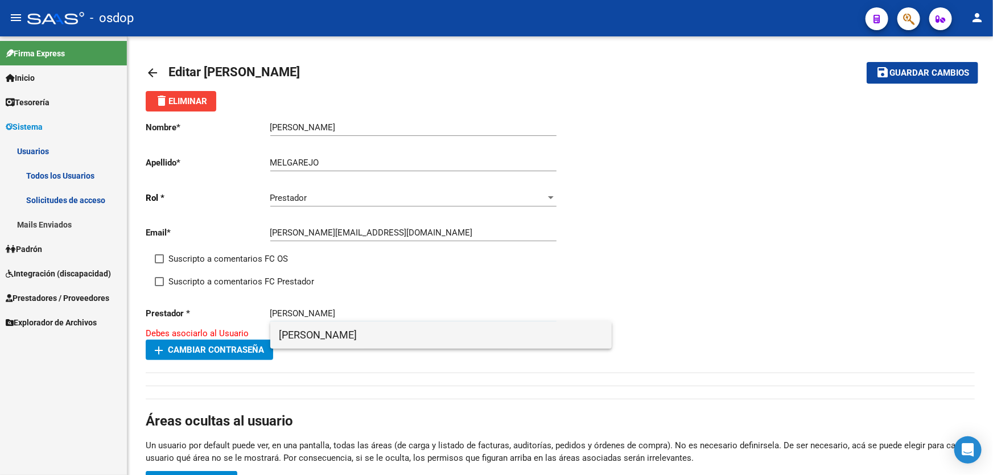
type input "[PERSON_NAME]"
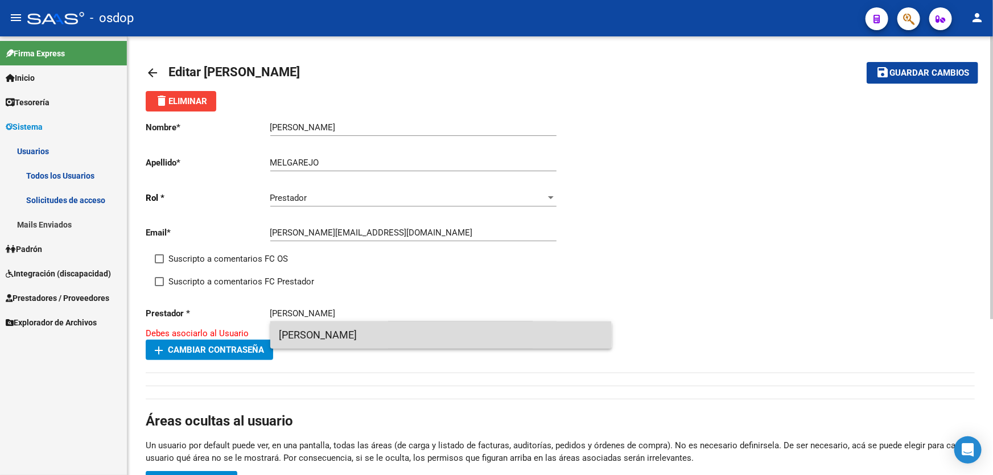
click at [357, 333] on span "[PERSON_NAME]" at bounding box center [440, 334] width 323 height 27
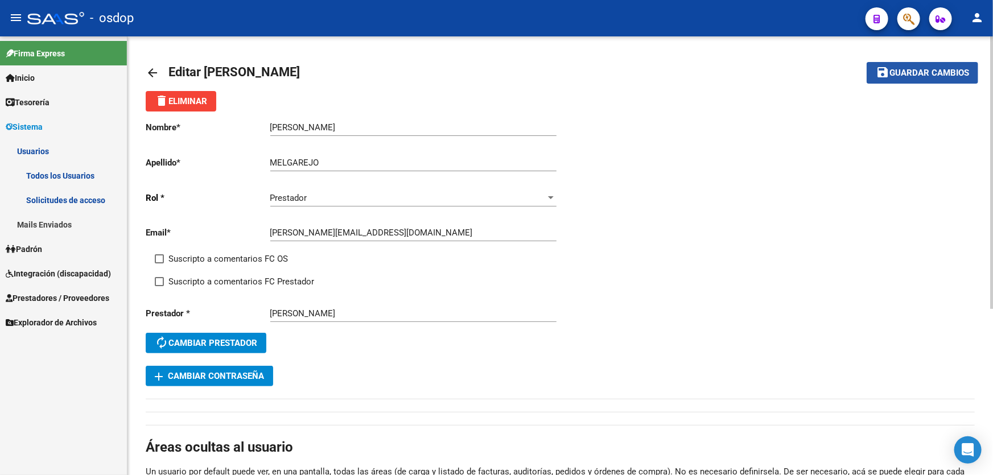
click at [898, 73] on span "Guardar cambios" at bounding box center [929, 73] width 80 height 10
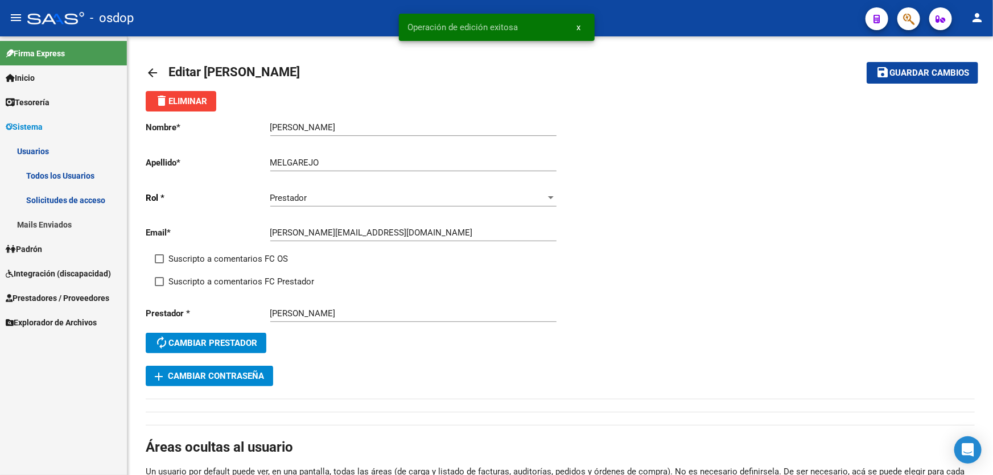
drag, startPoint x: 408, startPoint y: 23, endPoint x: 518, endPoint y: 26, distance: 110.4
click at [518, 26] on simple-snack-bar "Operación de edición exitosa x" at bounding box center [496, 27] width 177 height 11
copy span "Operación de edición exitosa"
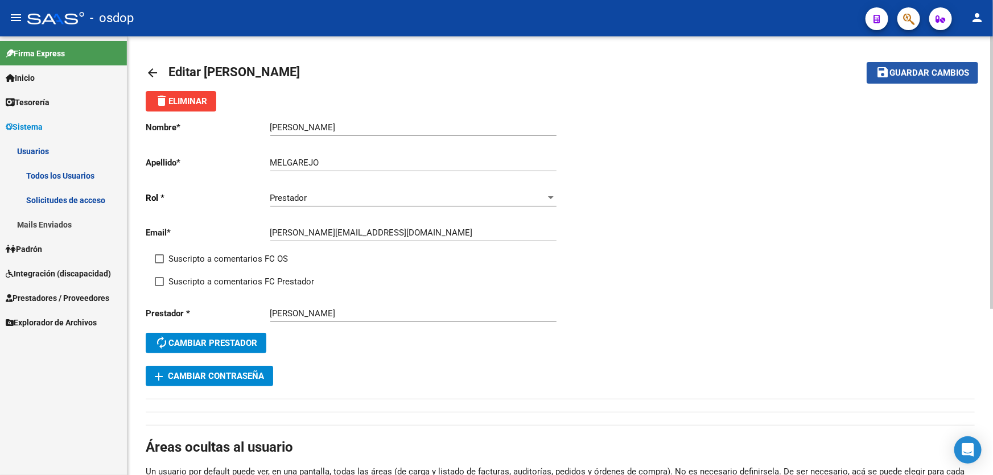
click at [913, 68] on span "Guardar cambios" at bounding box center [929, 73] width 80 height 10
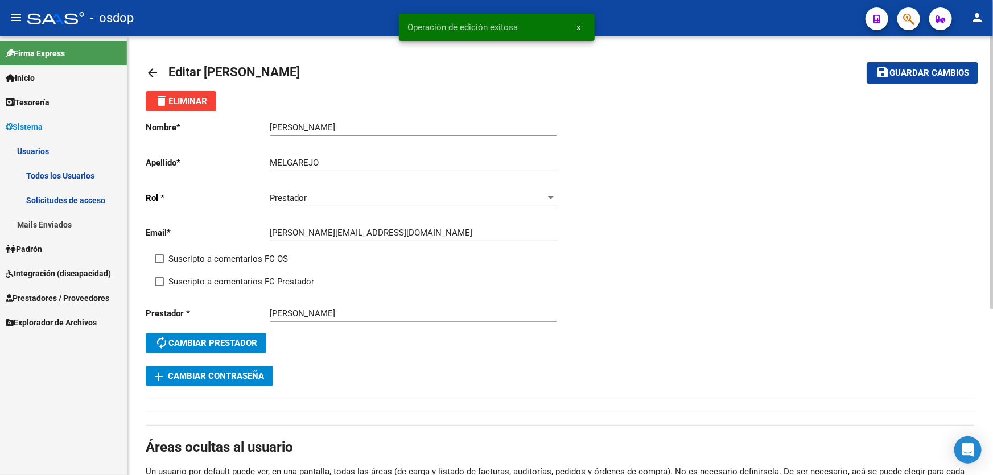
click at [150, 73] on mat-icon "arrow_back" at bounding box center [153, 73] width 14 height 14
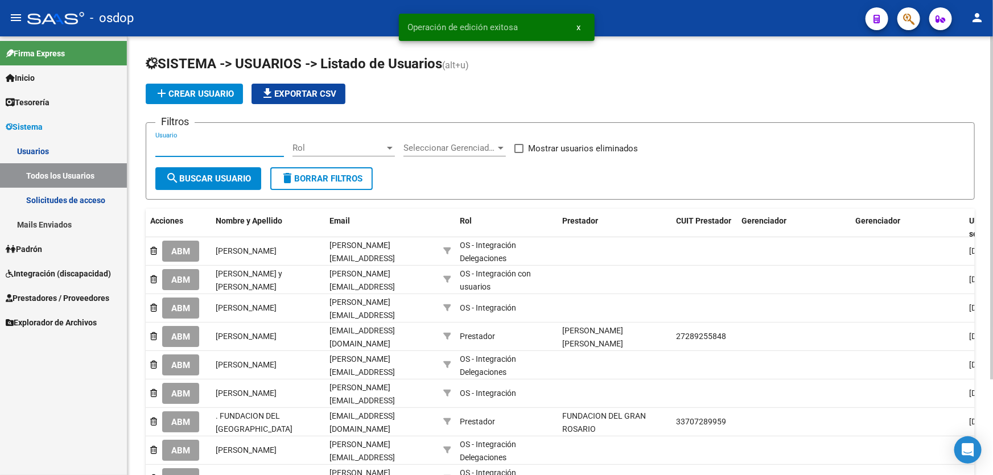
click at [155, 146] on input "Usuario" at bounding box center [219, 148] width 129 height 10
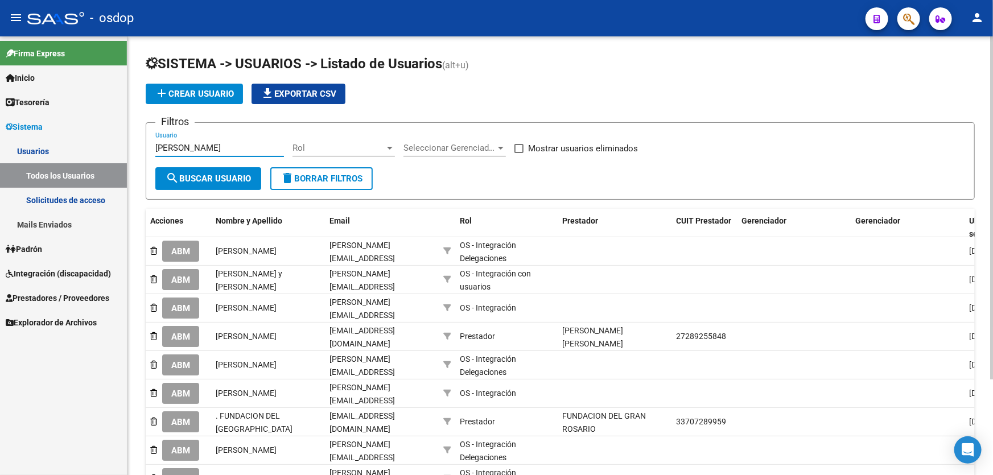
type input "[PERSON_NAME]"
click at [520, 148] on span at bounding box center [518, 148] width 9 height 9
click at [519, 153] on input "Mostrar usuarios eliminados" at bounding box center [518, 153] width 1 height 1
click at [202, 181] on span "search Buscar Usuario" at bounding box center [208, 179] width 85 height 10
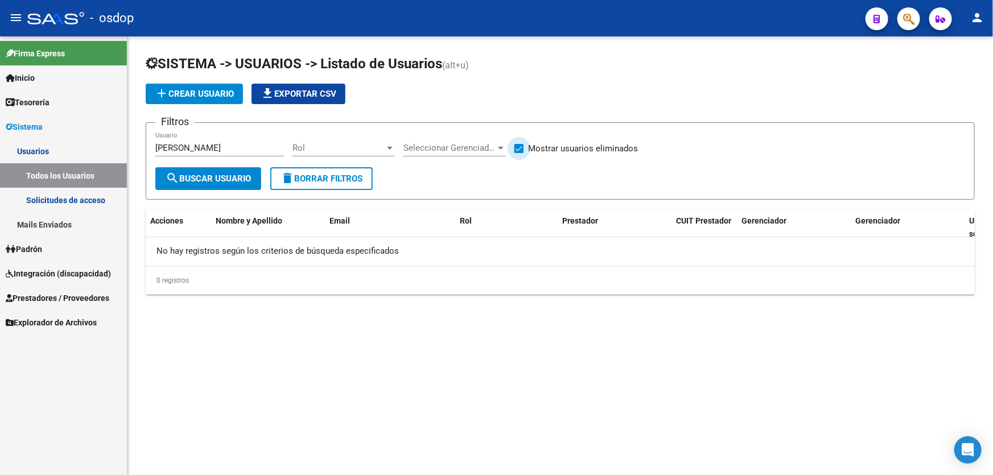
drag, startPoint x: 522, startPoint y: 149, endPoint x: 452, endPoint y: 150, distance: 69.4
click at [522, 148] on span at bounding box center [518, 148] width 9 height 9
click at [519, 153] on input "Mostrar usuarios eliminados" at bounding box center [518, 153] width 1 height 1
checkbox input "false"
drag, startPoint x: 301, startPoint y: 172, endPoint x: 261, endPoint y: 171, distance: 39.9
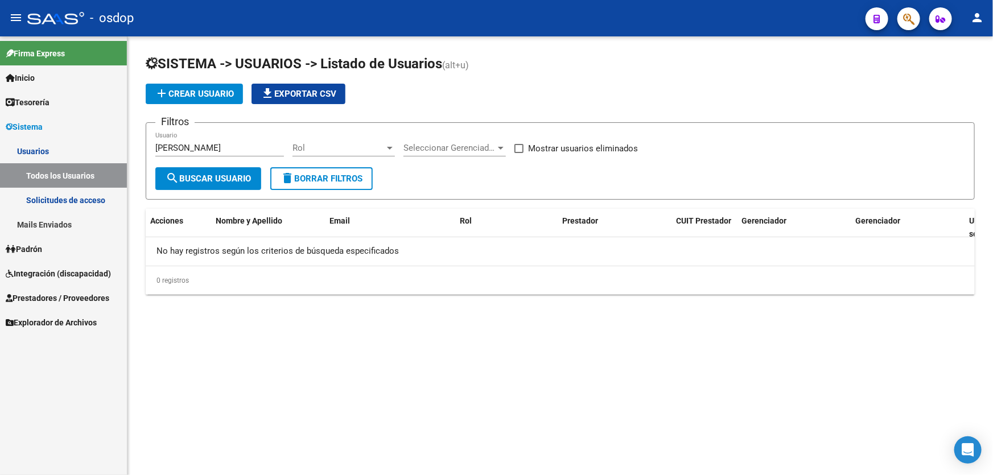
click at [299, 174] on span "delete Borrar Filtros" at bounding box center [321, 179] width 82 height 10
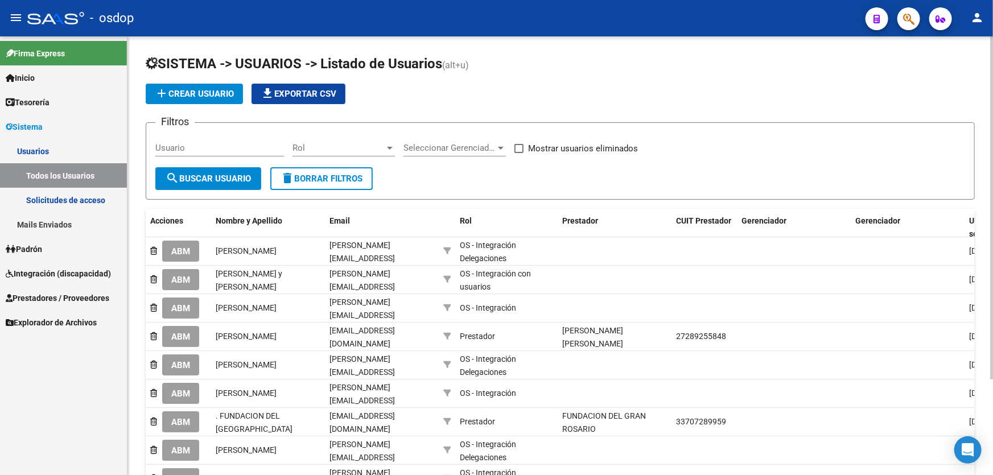
click at [167, 148] on input "Usuario" at bounding box center [219, 148] width 129 height 10
type input "[PERSON_NAME]"
click at [212, 177] on span "search Buscar Usuario" at bounding box center [208, 179] width 85 height 10
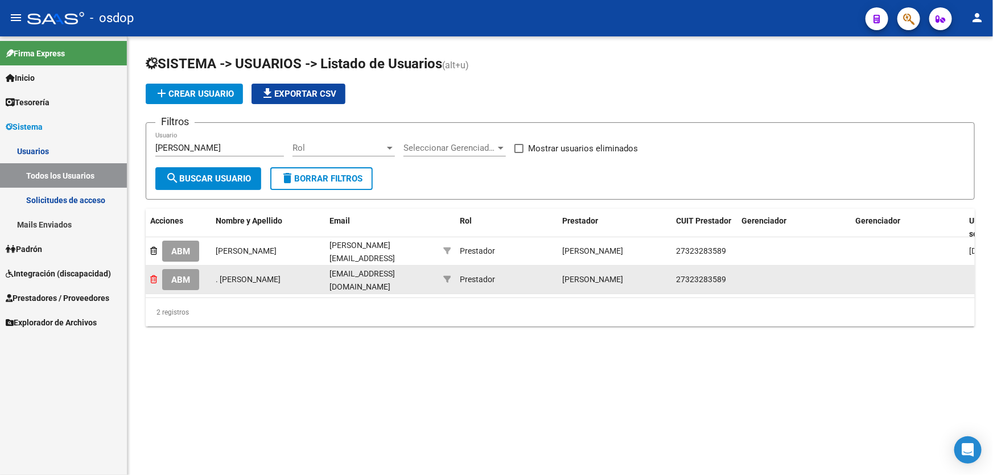
click at [152, 277] on icon at bounding box center [153, 279] width 7 height 8
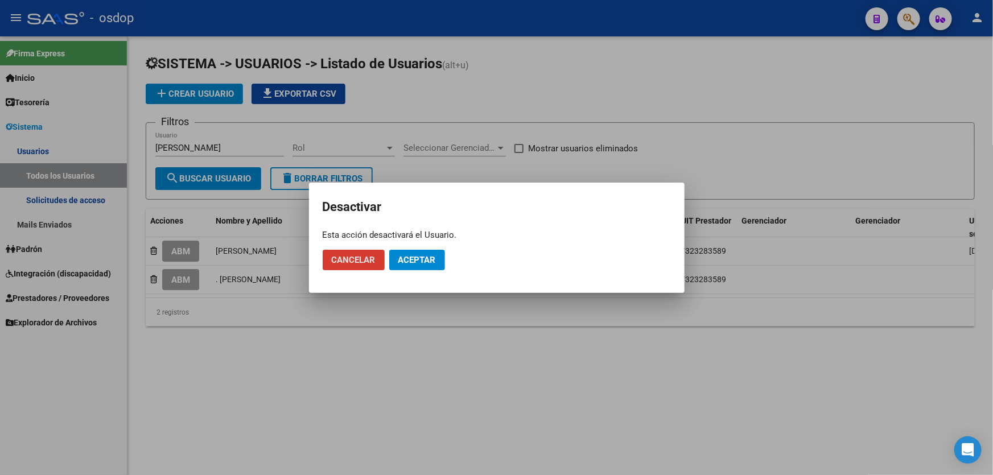
click at [409, 260] on span "Aceptar" at bounding box center [417, 260] width 38 height 10
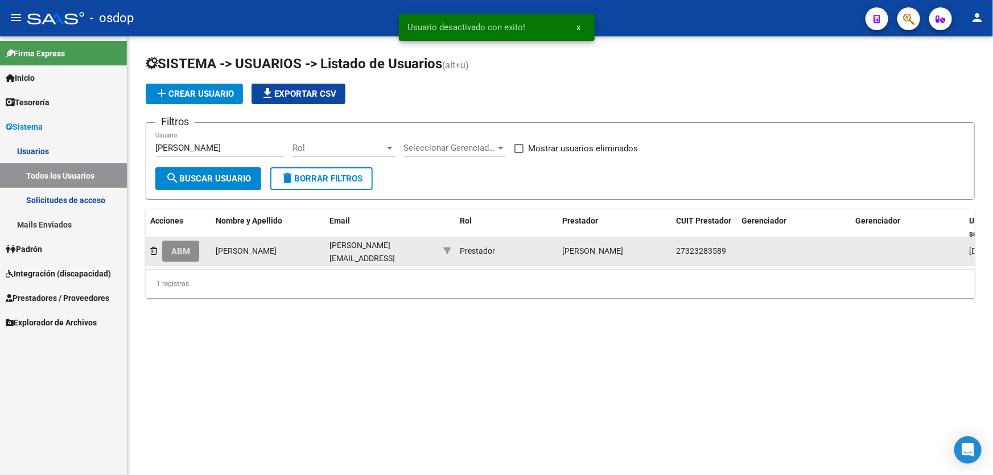
click at [185, 251] on span "ABM" at bounding box center [180, 251] width 19 height 10
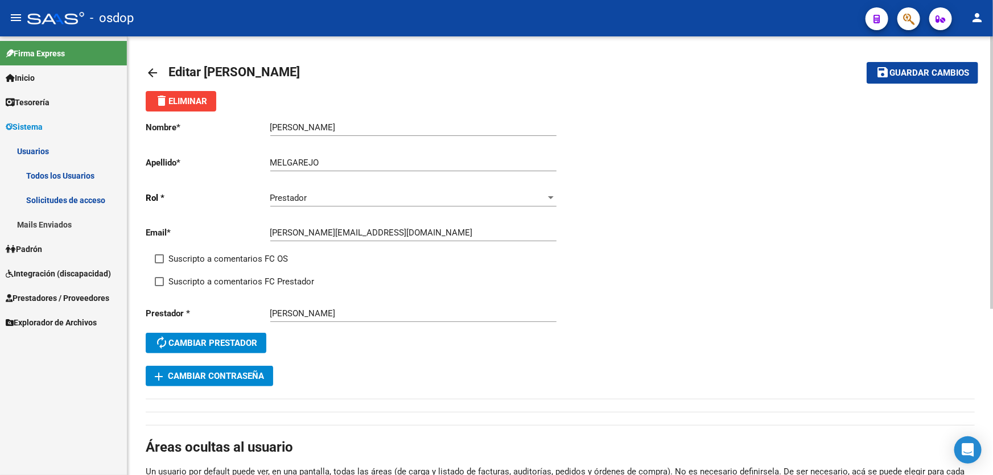
click at [150, 71] on mat-icon "arrow_back" at bounding box center [153, 73] width 14 height 14
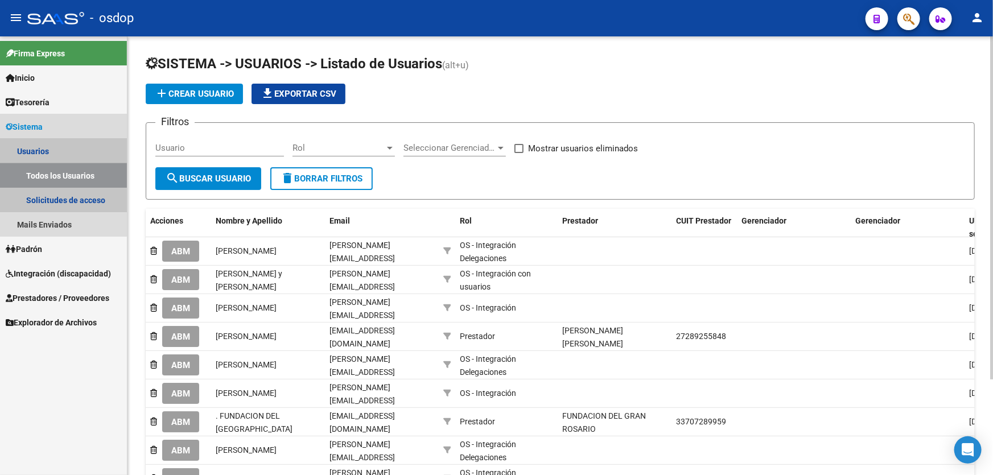
click at [61, 175] on link "Todos los Usuarios" at bounding box center [63, 175] width 127 height 24
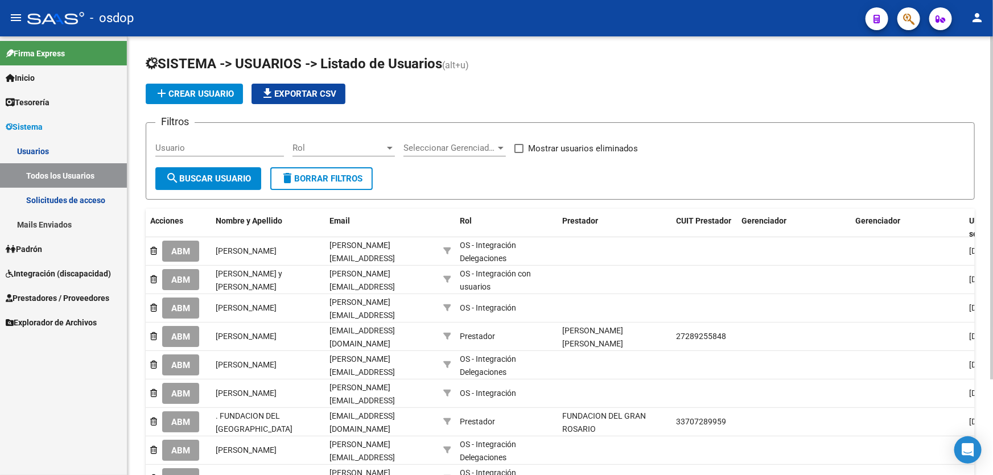
click at [79, 298] on span "Prestadores / Proveedores" at bounding box center [58, 298] width 104 height 13
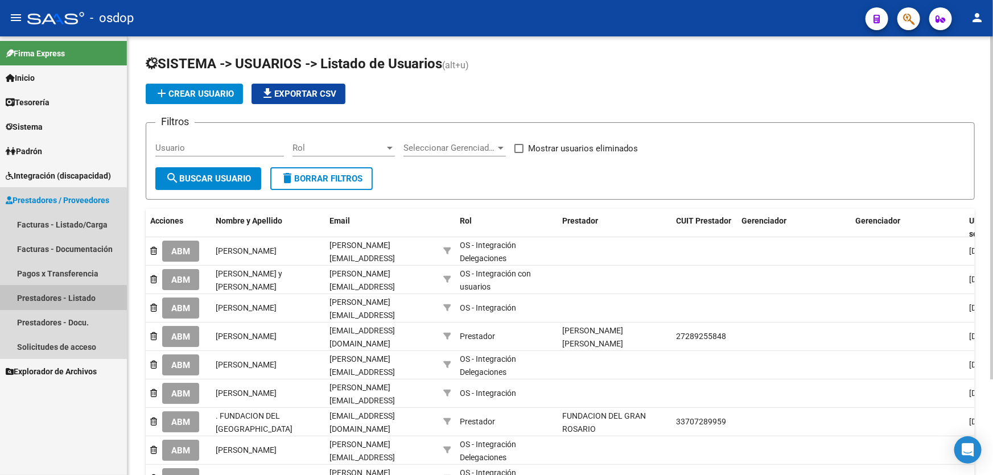
click at [63, 303] on link "Prestadores - Listado" at bounding box center [63, 298] width 127 height 24
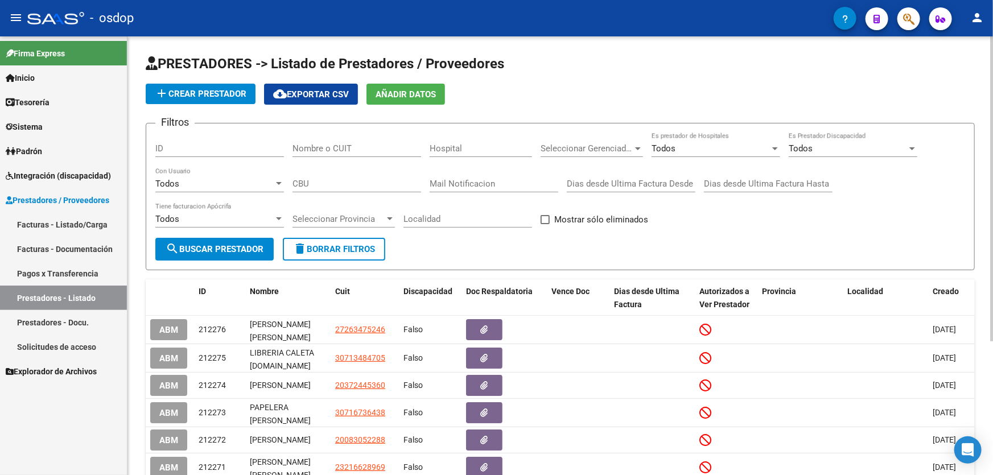
click at [298, 146] on input "Nombre o CUIT" at bounding box center [356, 148] width 129 height 10
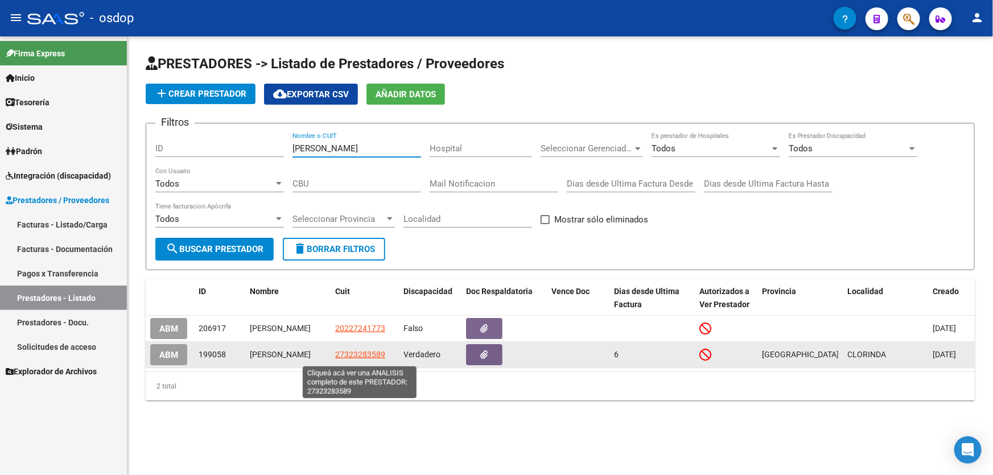
type input "[PERSON_NAME]"
click at [363, 357] on span "27323283589" at bounding box center [360, 354] width 50 height 9
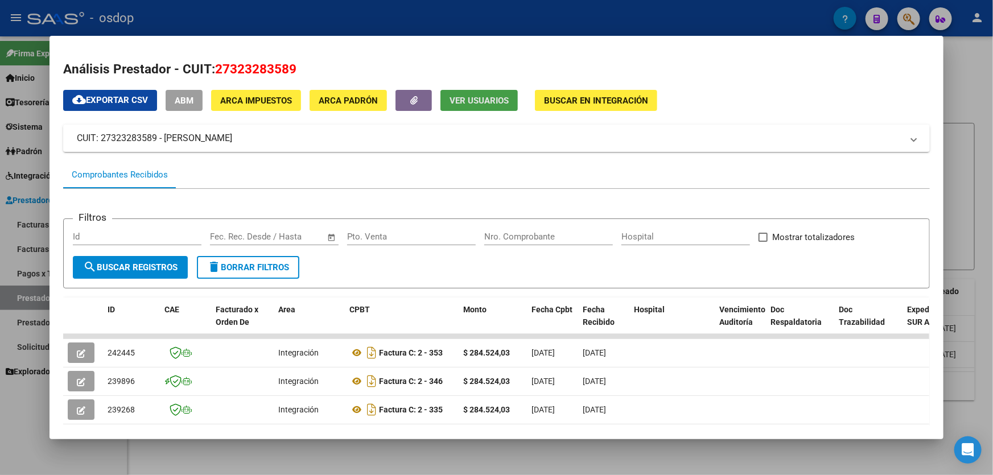
click at [466, 101] on span "Ver Usuarios" at bounding box center [478, 101] width 59 height 10
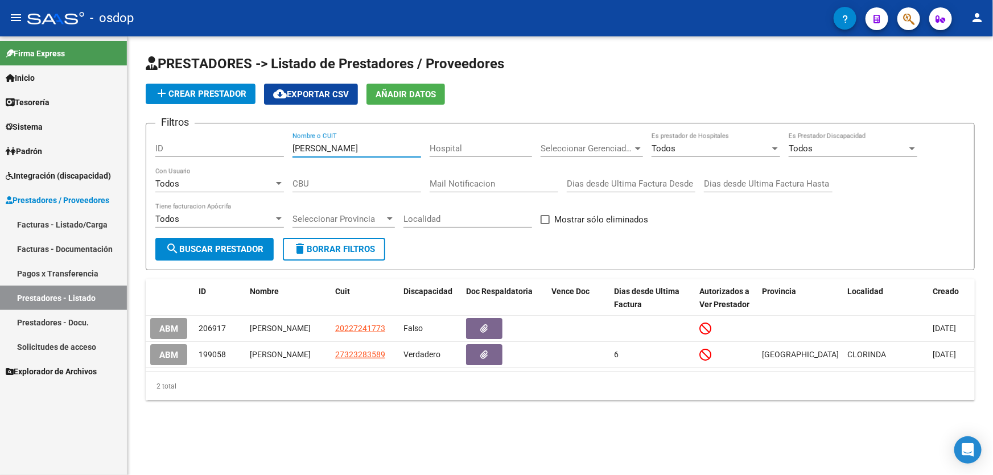
drag, startPoint x: 349, startPoint y: 145, endPoint x: 257, endPoint y: 146, distance: 92.2
click at [257, 146] on div "Filtros ID [PERSON_NAME] Nombre o CUIT Hospital Seleccionar Gerenciador Selecci…" at bounding box center [560, 185] width 810 height 105
paste input "27239288605"
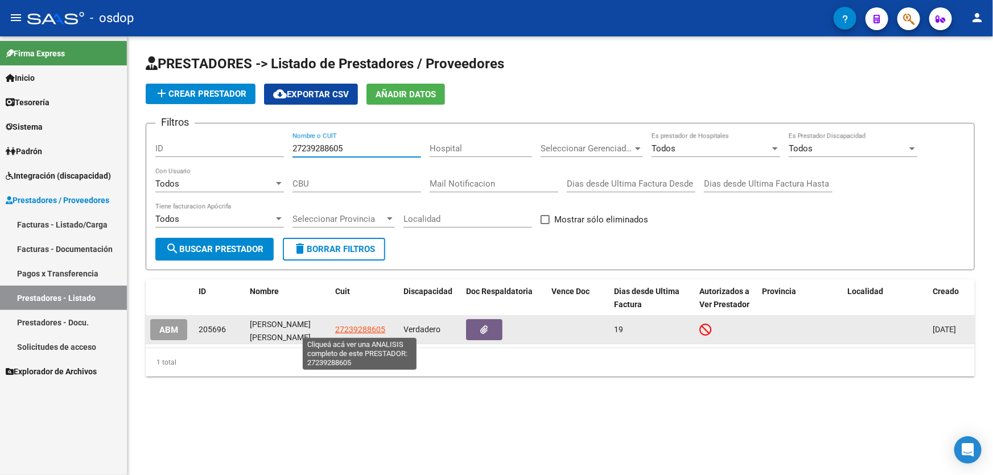
type input "27239288605"
click at [361, 326] on span "27239288605" at bounding box center [360, 329] width 50 height 9
type textarea "27239288605"
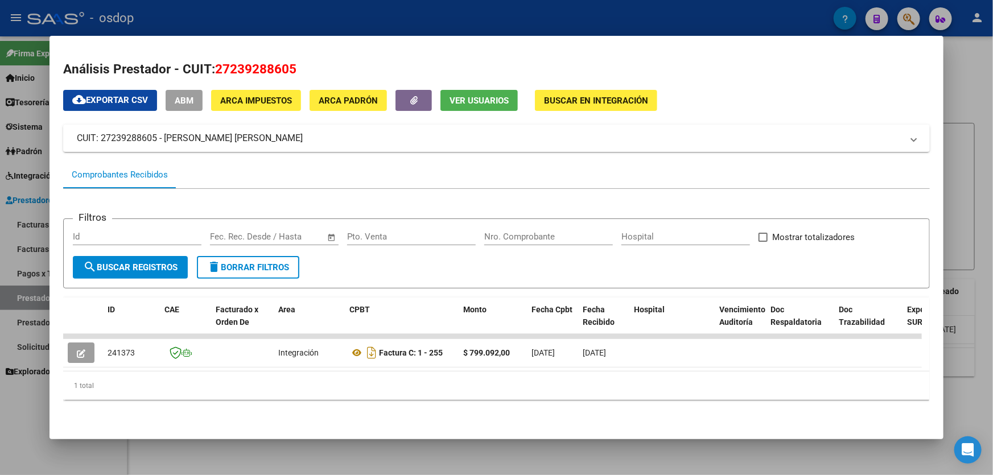
click at [466, 101] on span "Ver Usuarios" at bounding box center [478, 101] width 59 height 10
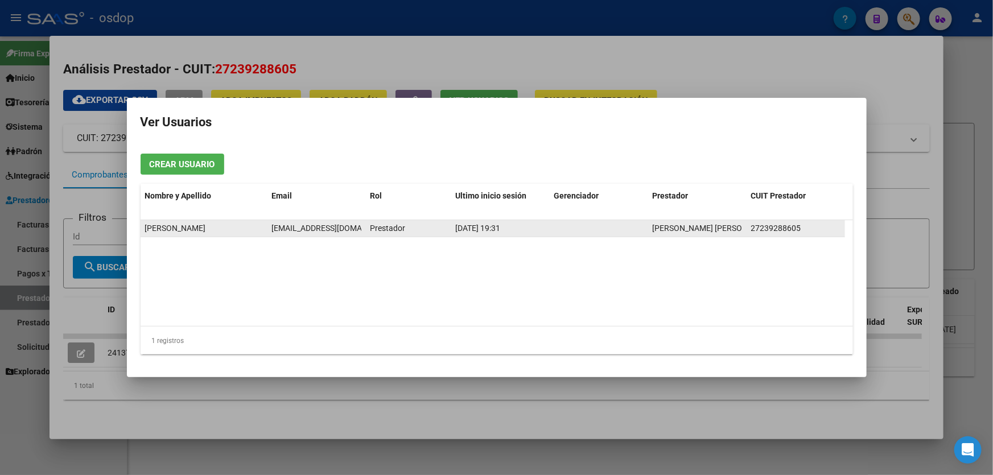
scroll to position [0, 5]
drag, startPoint x: 272, startPoint y: 229, endPoint x: 361, endPoint y: 233, distance: 89.4
click at [361, 233] on datatable-body-cell "[EMAIL_ADDRESS][DOMAIN_NAME]" at bounding box center [316, 228] width 98 height 16
copy span "[EMAIL_ADDRESS][DOMAIN_NAME]"
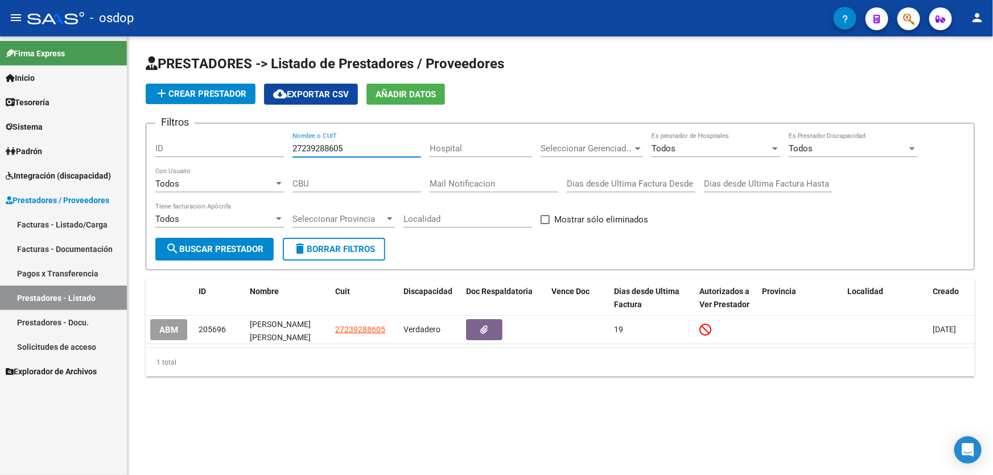
drag, startPoint x: 352, startPoint y: 146, endPoint x: 271, endPoint y: 140, distance: 81.5
click at [271, 140] on div "Filtros ID 27239288605 Nombre o CUIT Hospital Seleccionar Gerenciador Seleccion…" at bounding box center [560, 185] width 810 height 105
paste input "392372720"
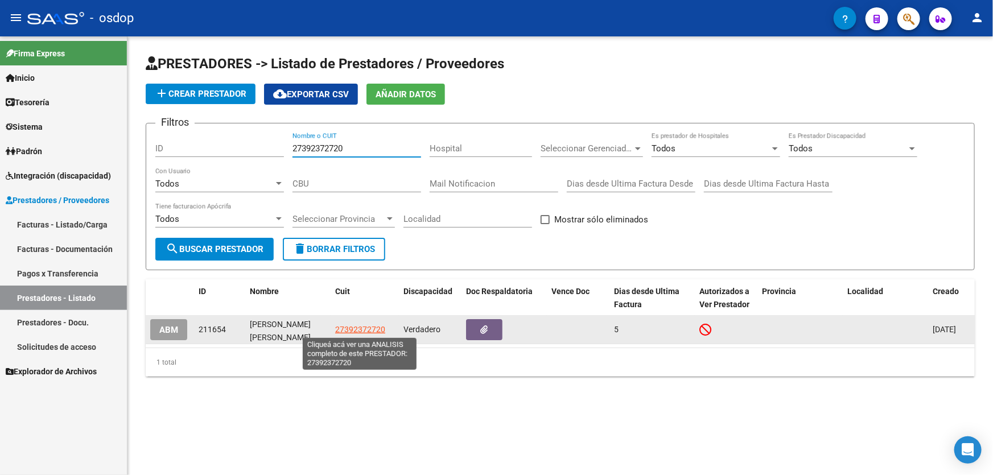
type input "27392372720"
click at [347, 328] on span "27392372720" at bounding box center [360, 329] width 50 height 9
type textarea "27392372720"
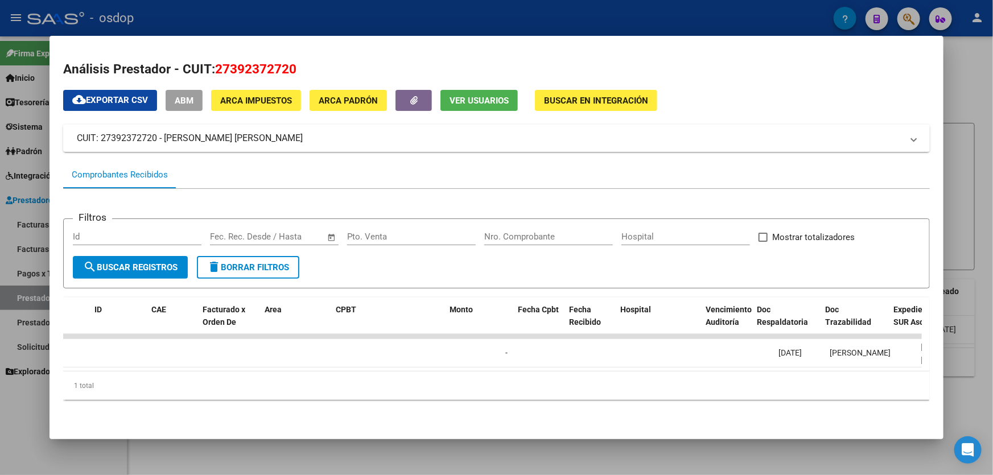
scroll to position [0, 0]
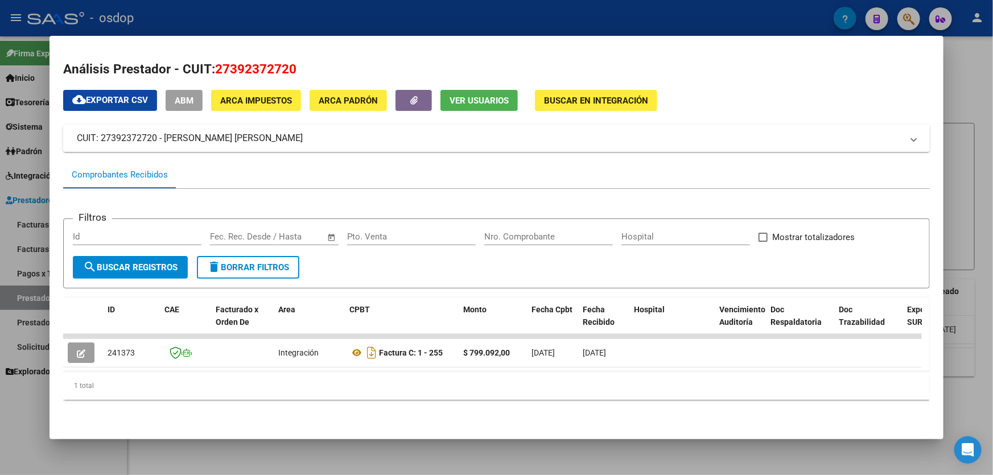
click at [486, 97] on span "Ver Usuarios" at bounding box center [478, 101] width 59 height 10
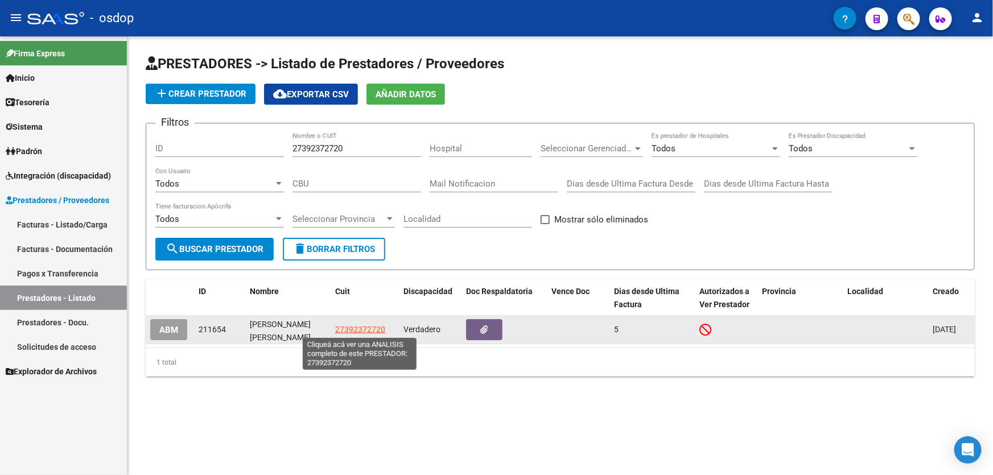
click at [362, 327] on span "27392372720" at bounding box center [360, 329] width 50 height 9
